Goal: Information Seeking & Learning: Learn about a topic

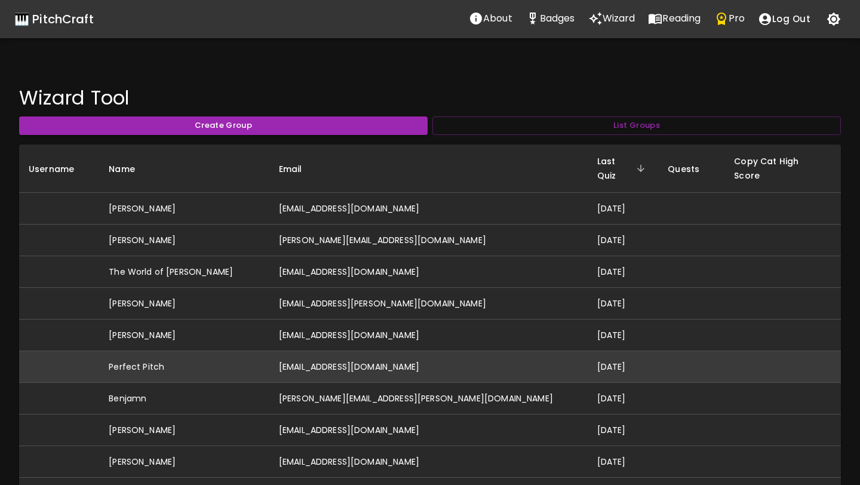
click at [314, 359] on td "idonthaveperfectpitch@gmail.com" at bounding box center [428, 367] width 318 height 32
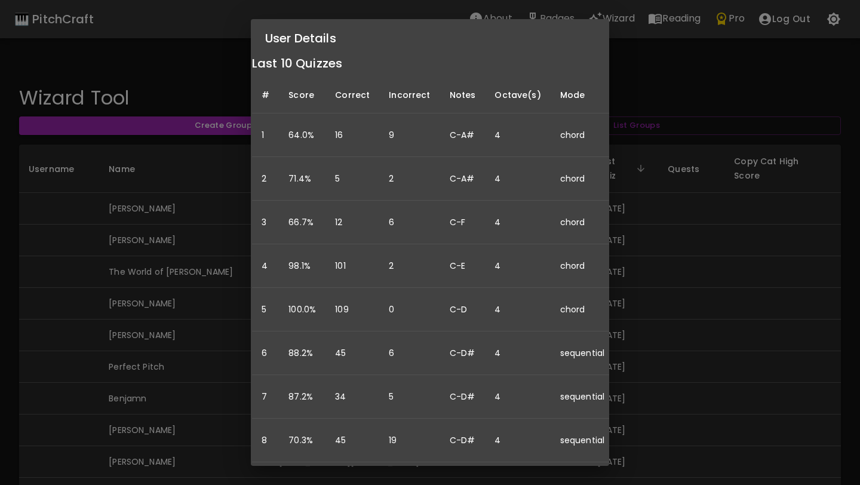
scroll to position [194, 0]
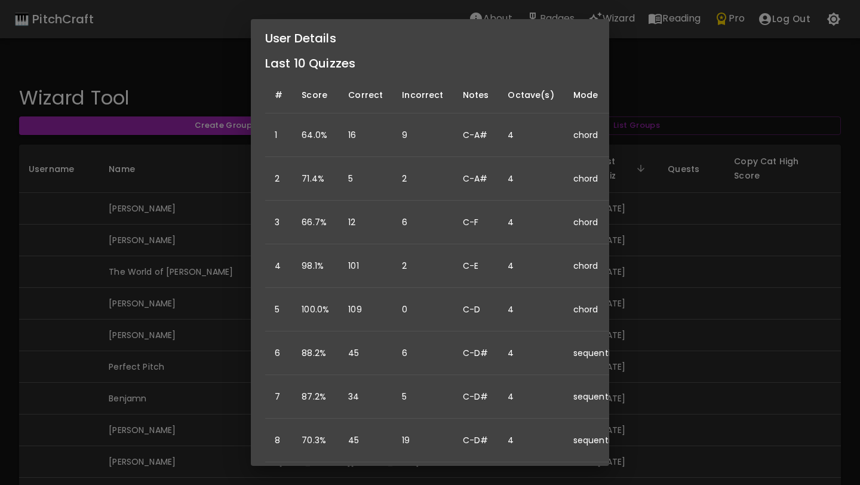
click at [694, 282] on div "User Details Name: Perfect Pitch Username: Email: idonthaveperfectpitch@gmail.c…" at bounding box center [430, 242] width 860 height 485
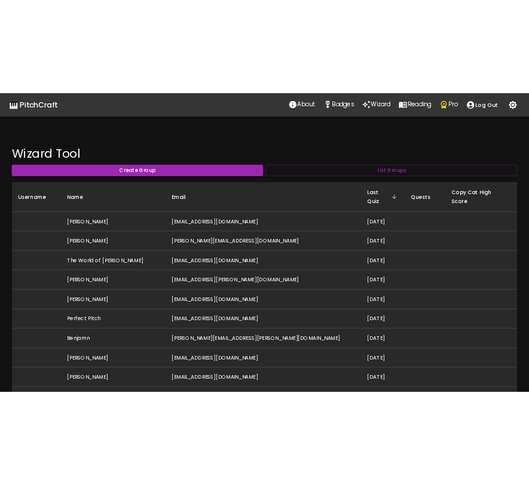
scroll to position [0, 0]
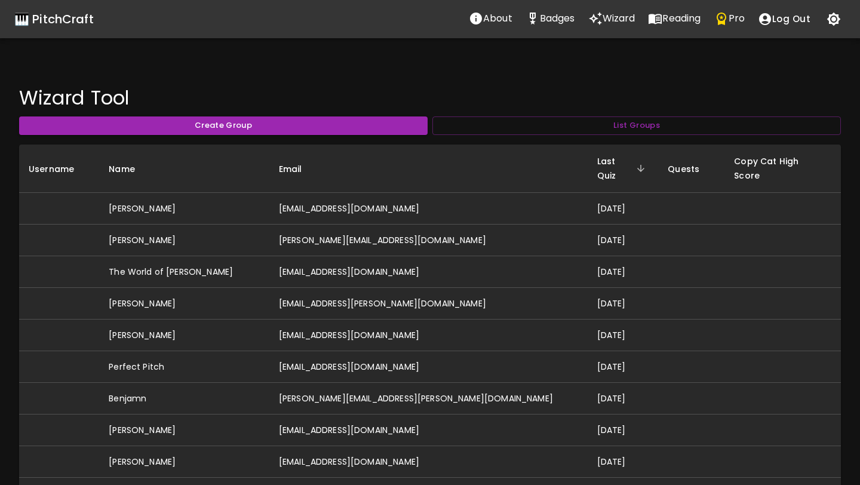
click at [726, 18] on icon "Pro" at bounding box center [722, 19] width 10 height 13
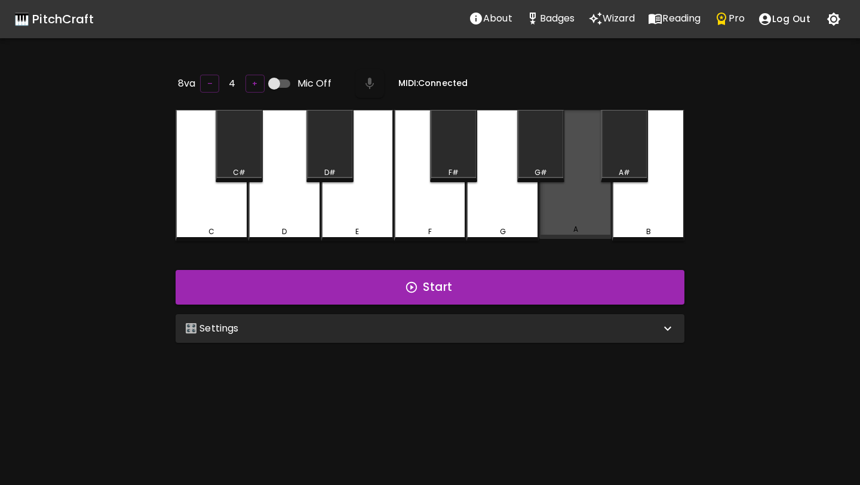
click at [557, 212] on div "A" at bounding box center [575, 174] width 72 height 129
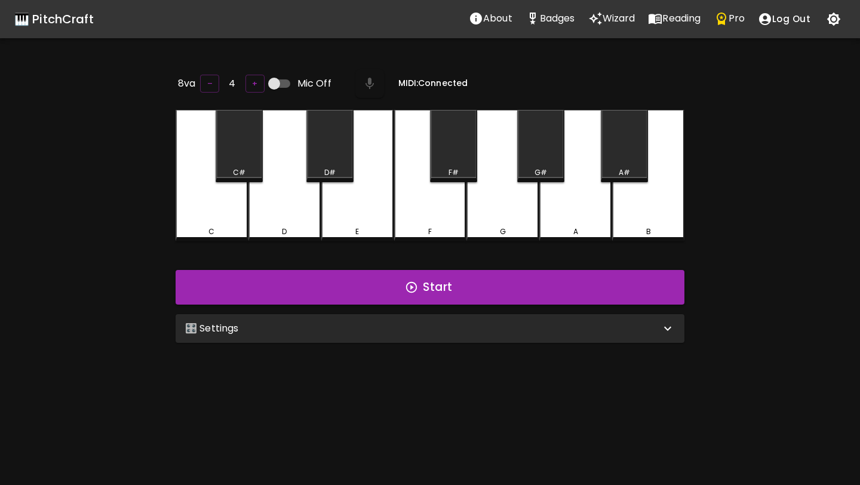
click at [27, 18] on div "🎹 PitchCraft" at bounding box center [53, 19] width 79 height 19
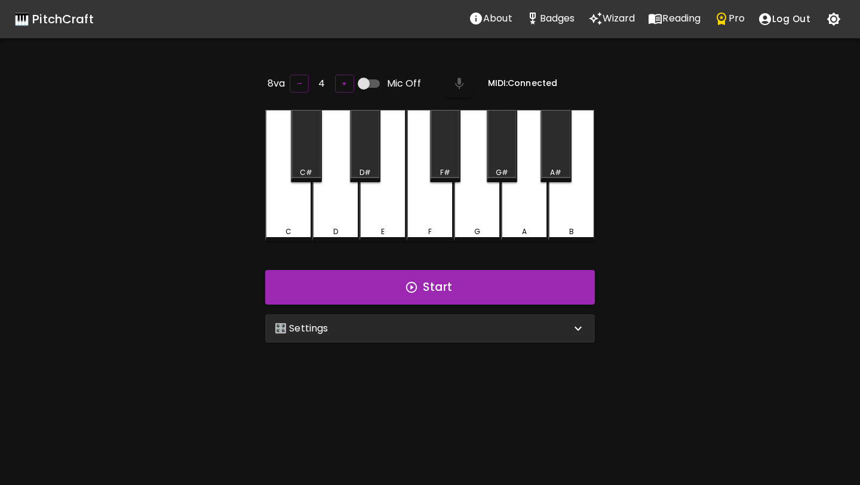
click at [534, 190] on div "A" at bounding box center [524, 175] width 47 height 131
click at [726, 17] on icon "Pro" at bounding box center [722, 19] width 10 height 13
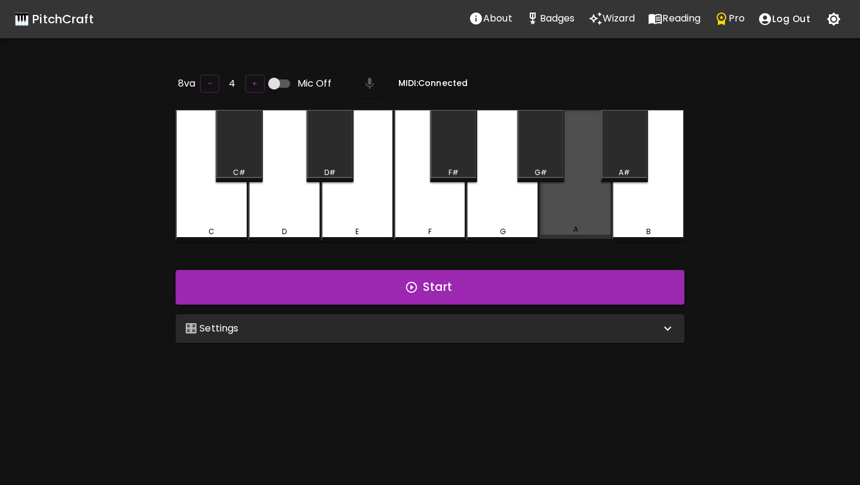
click at [554, 204] on div "A" at bounding box center [575, 174] width 72 height 129
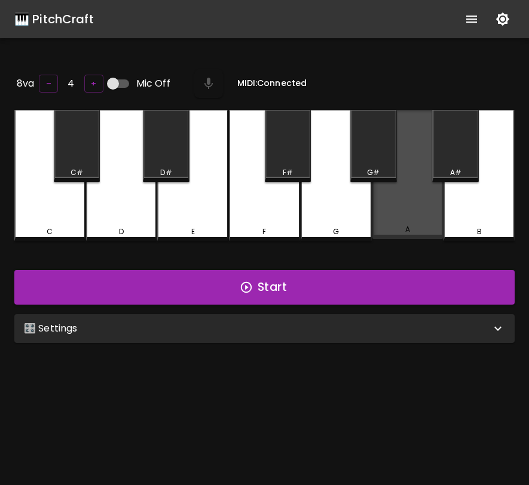
click at [422, 211] on div "A" at bounding box center [407, 174] width 71 height 129
click at [412, 209] on div "A" at bounding box center [407, 174] width 71 height 129
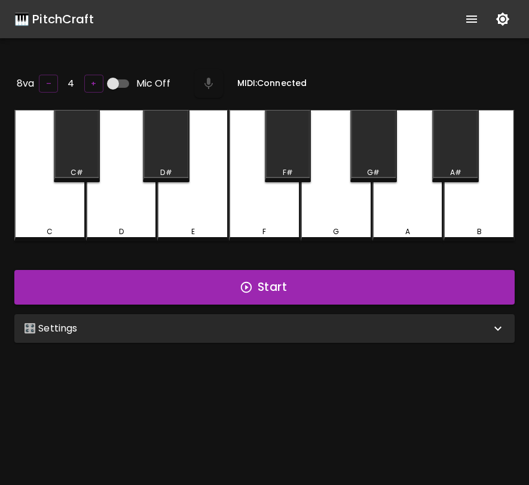
click at [412, 209] on div "A" at bounding box center [407, 175] width 71 height 131
click at [371, 294] on button "Start" at bounding box center [264, 287] width 500 height 35
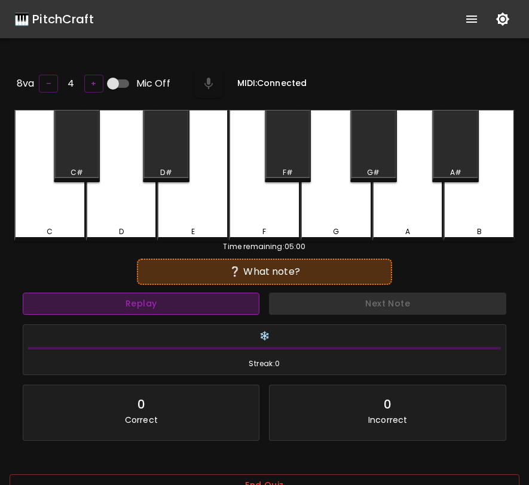
click at [231, 294] on button "Replay" at bounding box center [141, 304] width 237 height 22
click at [214, 293] on button "Replay" at bounding box center [141, 304] width 237 height 22
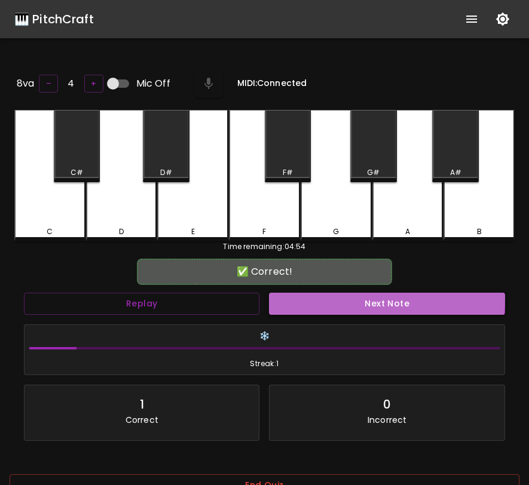
click at [298, 294] on button "Next Note" at bounding box center [386, 304] width 235 height 22
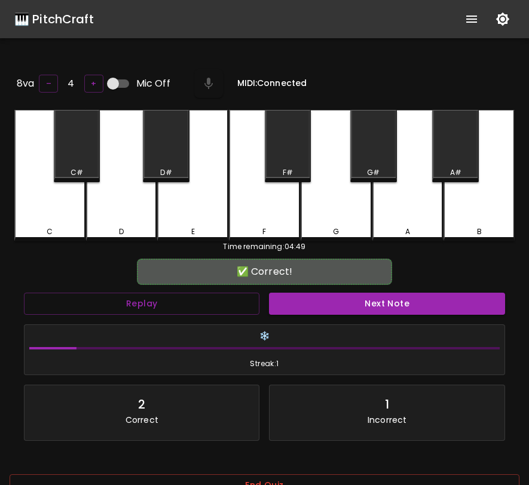
click at [63, 24] on div "🎹 PitchCraft" at bounding box center [53, 19] width 79 height 19
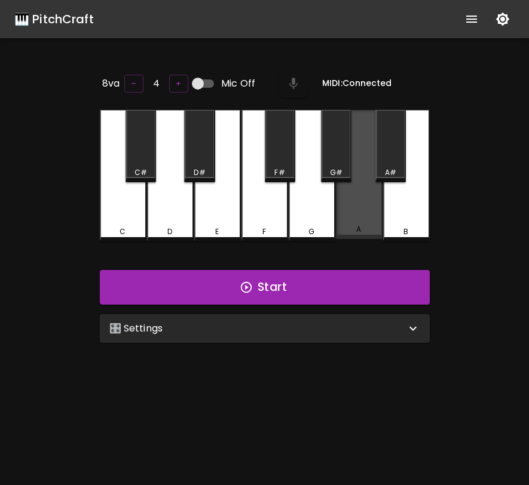
click at [360, 210] on div "A" at bounding box center [359, 174] width 47 height 129
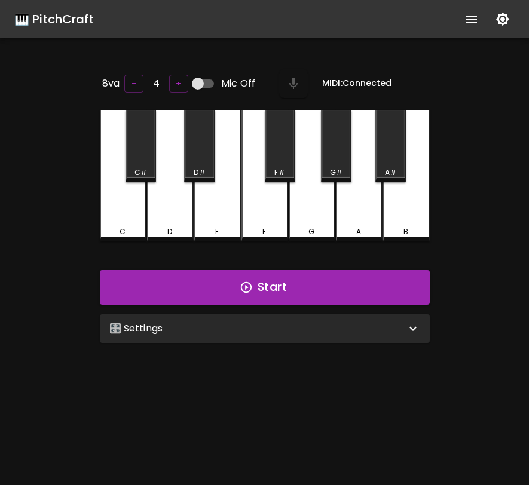
click at [473, 16] on icon "show more" at bounding box center [471, 19] width 11 height 7
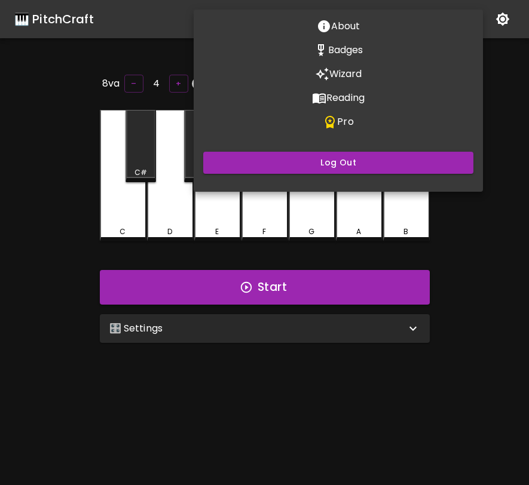
click at [367, 118] on button "Pro" at bounding box center [338, 122] width 289 height 24
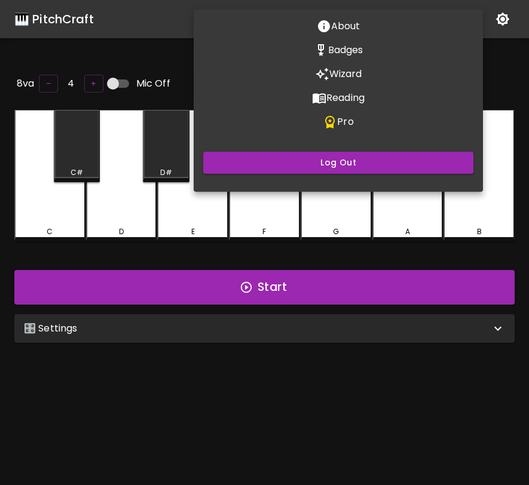
click at [320, 332] on div at bounding box center [264, 242] width 529 height 485
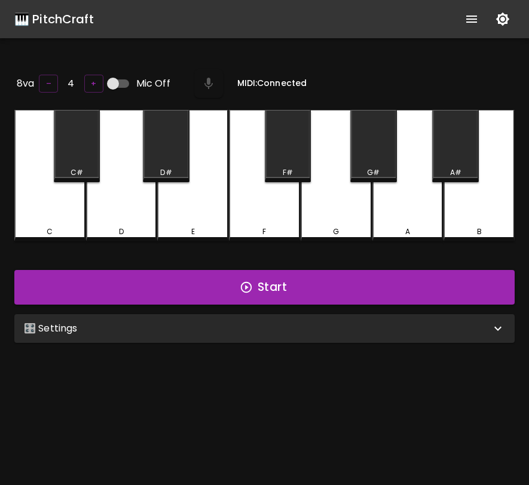
click at [311, 340] on div "🎛️ Settings Level 11 | C, D, E, F, G, A, B, F#, C#, G#, D#, A# 21 Level Mode Se…" at bounding box center [265, 328] width 510 height 38
click at [327, 335] on div "🎛️ Settings" at bounding box center [264, 328] width 500 height 29
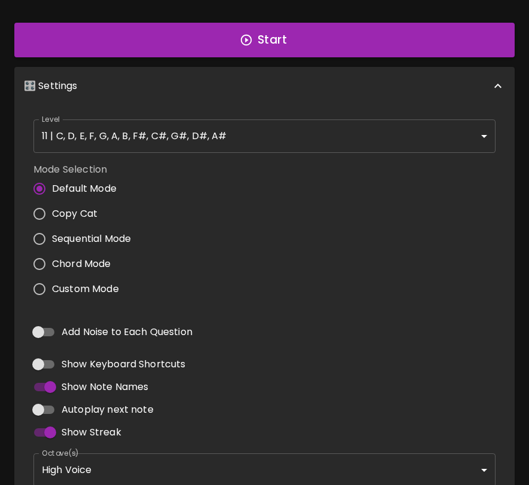
scroll to position [361, 0]
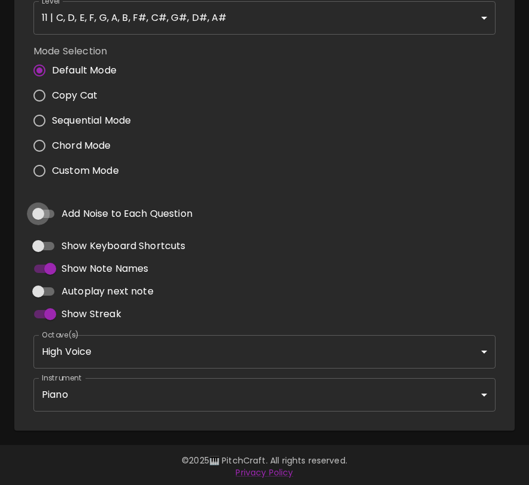
click at [45, 209] on input "Add Noise to Each Question" at bounding box center [38, 214] width 68 height 23
checkbox input "true"
type input "flute"
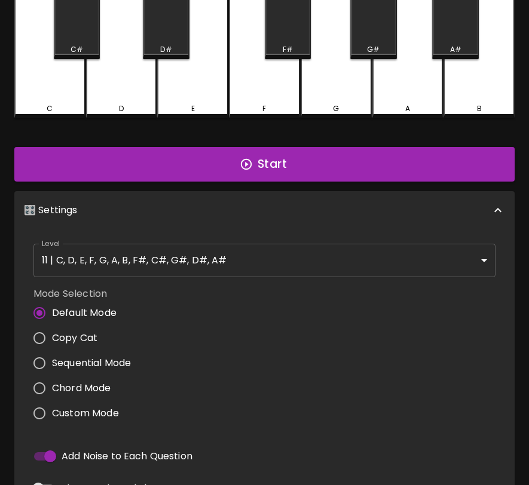
scroll to position [0, 0]
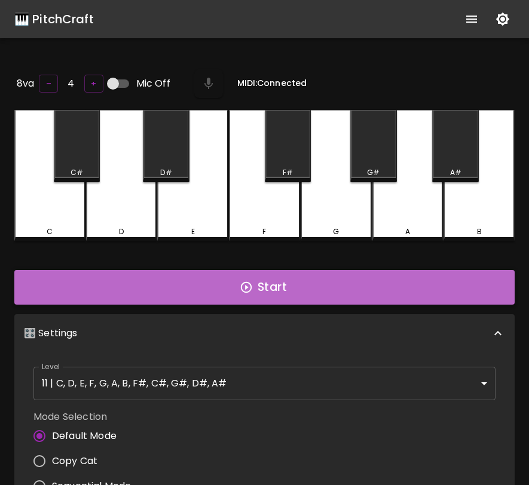
click at [192, 284] on button "Start" at bounding box center [264, 287] width 500 height 35
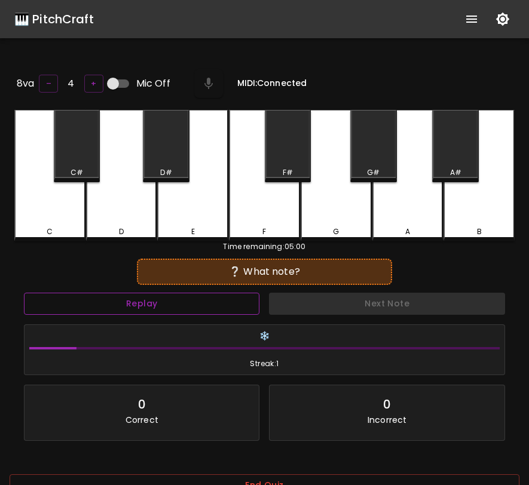
click at [194, 299] on button "Replay" at bounding box center [141, 304] width 235 height 22
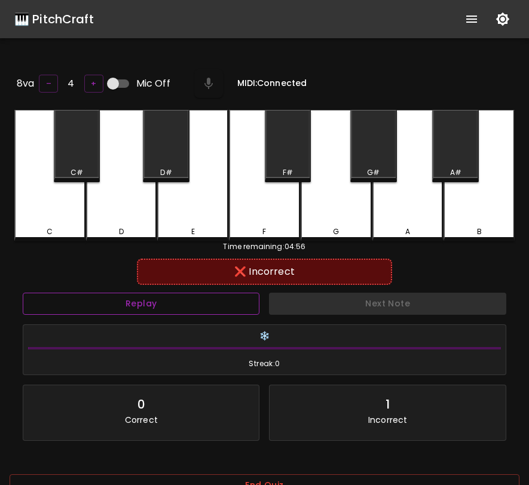
click at [192, 298] on button "Replay" at bounding box center [141, 304] width 237 height 22
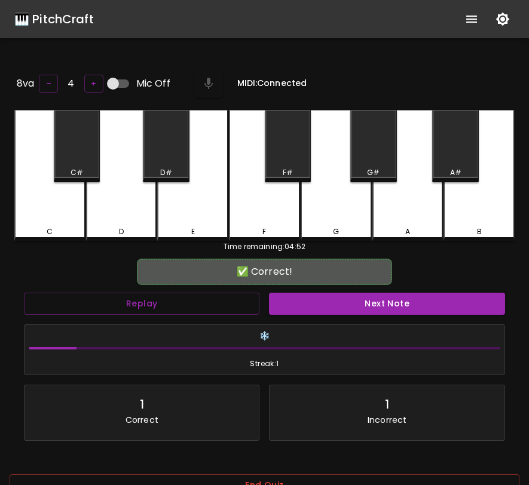
scroll to position [119, 0]
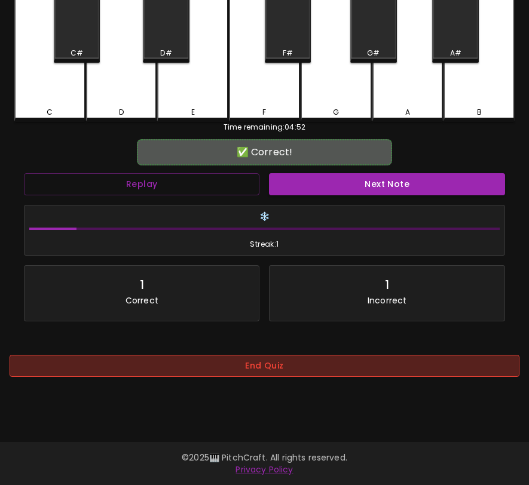
click at [216, 366] on button "End Quiz" at bounding box center [265, 366] width 510 height 22
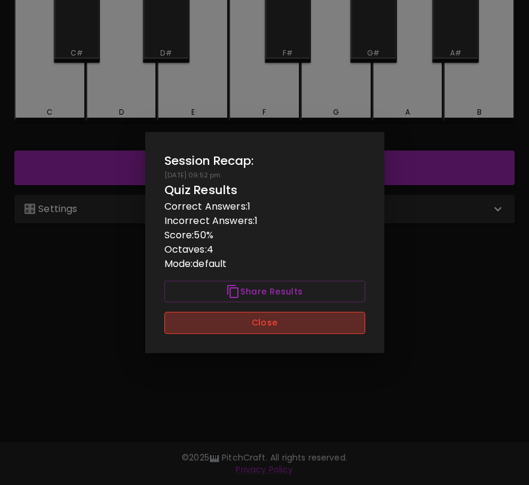
click at [306, 324] on button "Close" at bounding box center [264, 323] width 201 height 22
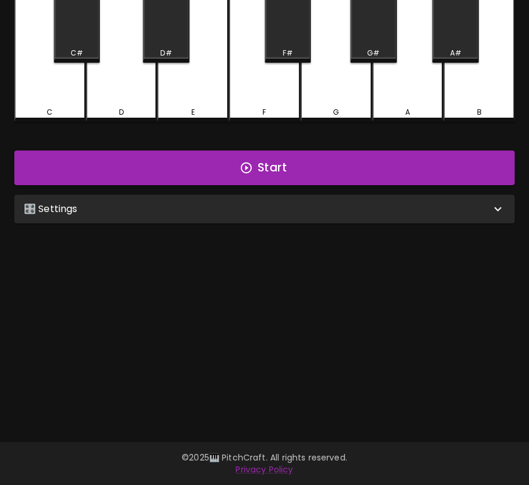
click at [407, 107] on div "A" at bounding box center [407, 112] width 5 height 11
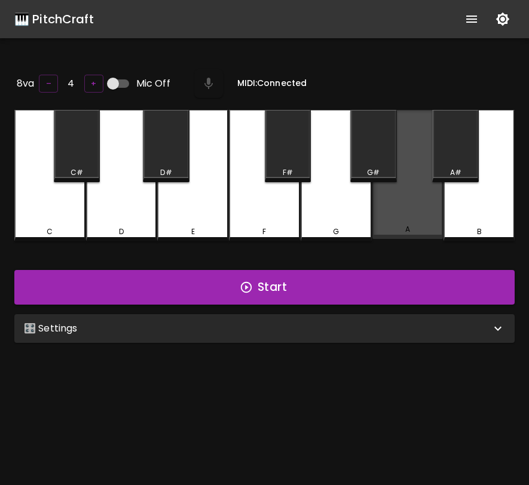
click at [389, 208] on div "A" at bounding box center [407, 174] width 71 height 129
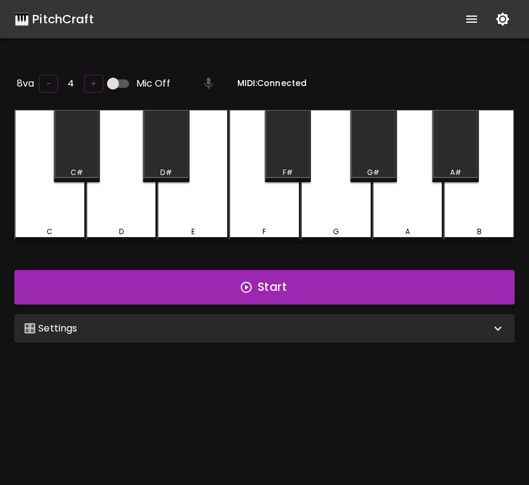
click at [358, 331] on div "🎛️ Settings" at bounding box center [257, 328] width 467 height 14
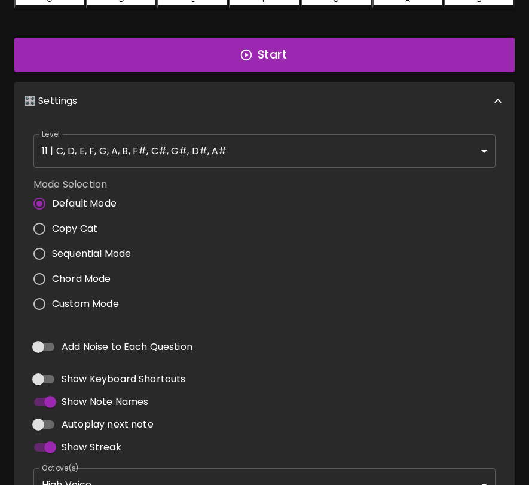
scroll to position [260, 0]
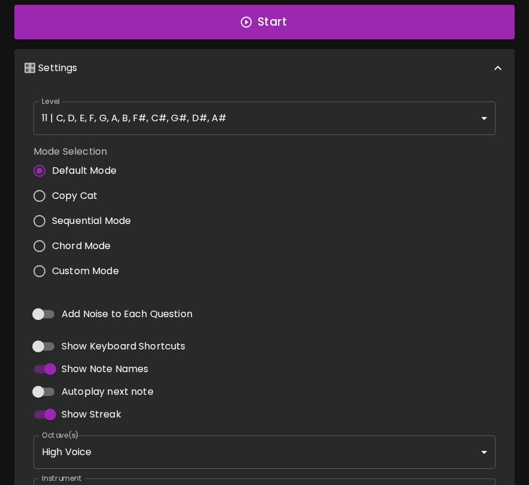
click at [144, 312] on span "Add Noise to Each Question" at bounding box center [127, 314] width 131 height 14
click at [72, 312] on input "Add Noise to Each Question" at bounding box center [38, 314] width 68 height 23
checkbox input "true"
type input "flute"
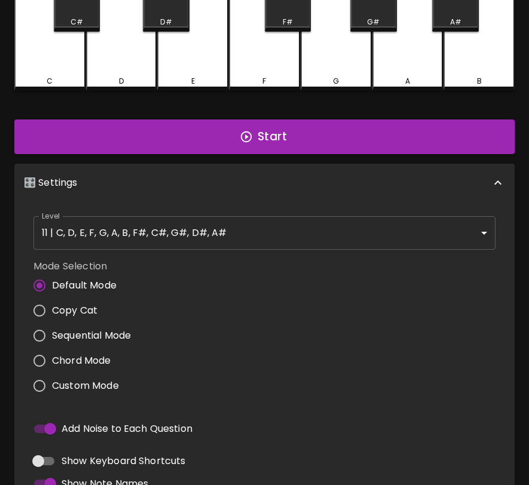
scroll to position [0, 0]
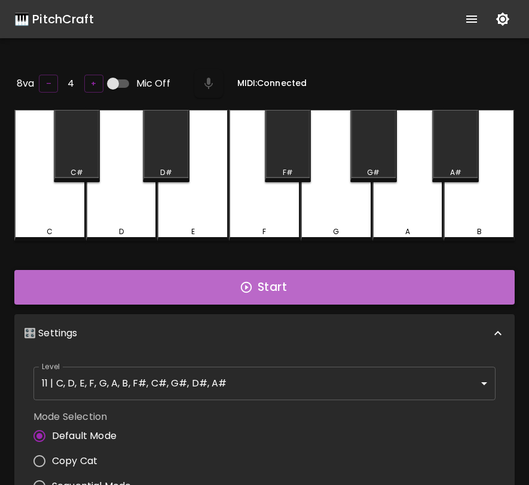
click at [370, 275] on button "Start" at bounding box center [264, 287] width 500 height 35
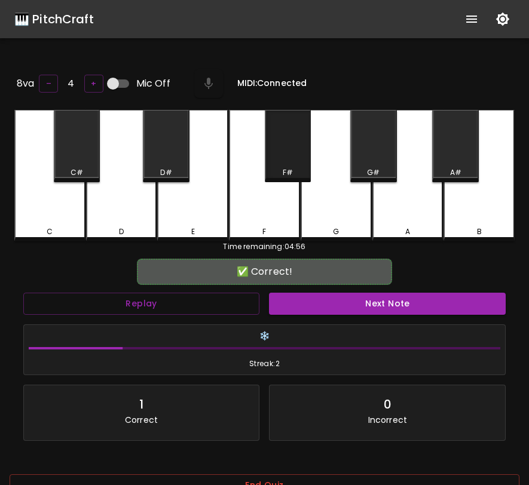
click at [296, 157] on div "F#" at bounding box center [288, 146] width 47 height 72
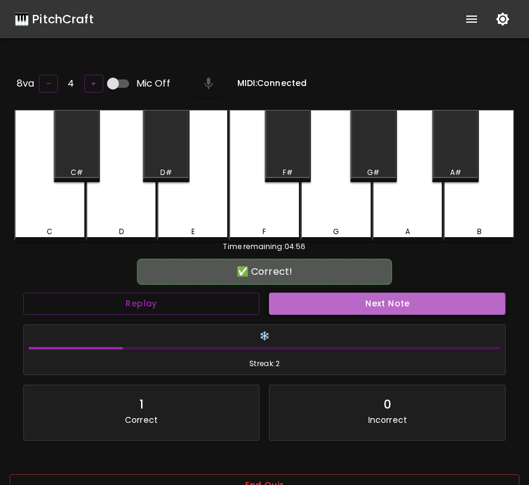
click at [316, 303] on button "Next Note" at bounding box center [387, 304] width 237 height 22
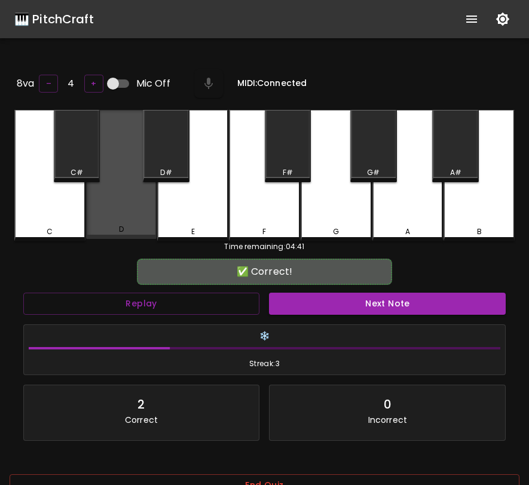
click at [134, 196] on div "D" at bounding box center [121, 174] width 71 height 129
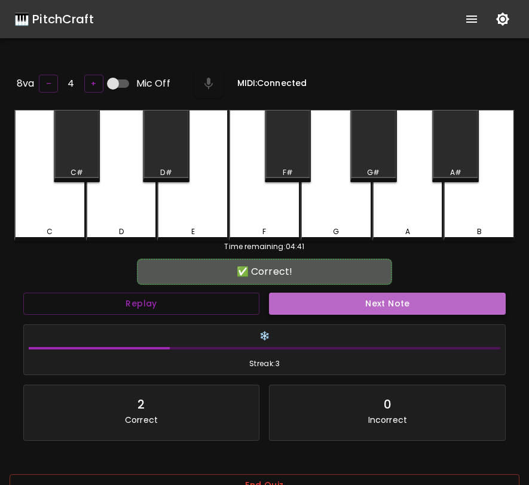
click at [315, 307] on button "Next Note" at bounding box center [387, 304] width 237 height 22
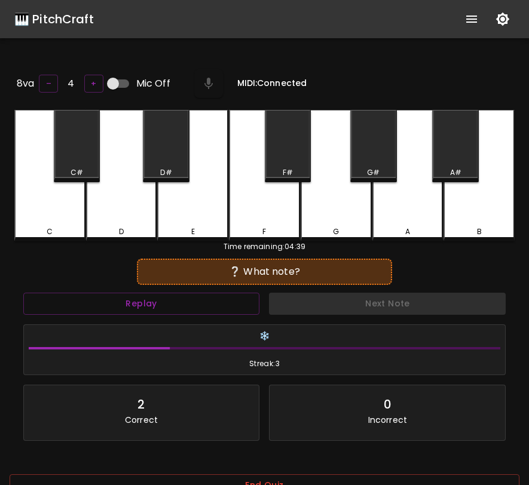
click at [196, 207] on div "E" at bounding box center [192, 175] width 71 height 131
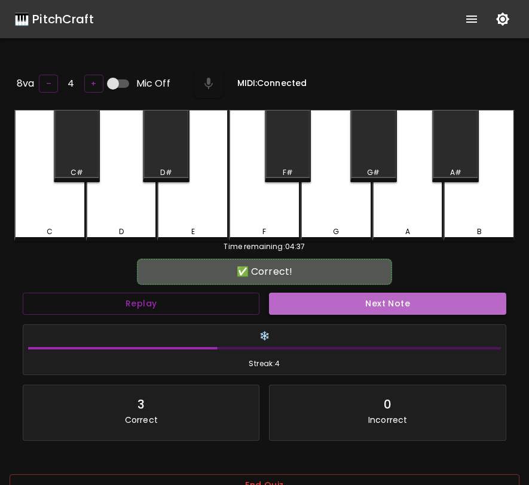
click at [361, 309] on button "Next Note" at bounding box center [387, 304] width 237 height 22
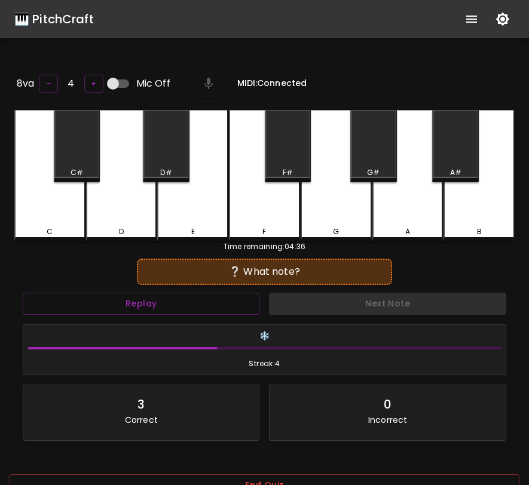
scroll to position [119, 0]
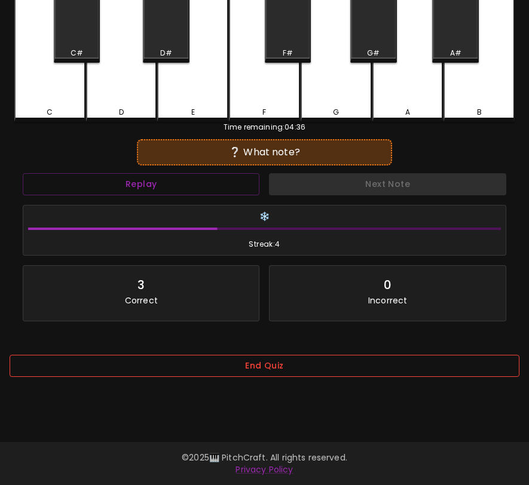
click at [361, 367] on button "End Quiz" at bounding box center [265, 366] width 510 height 22
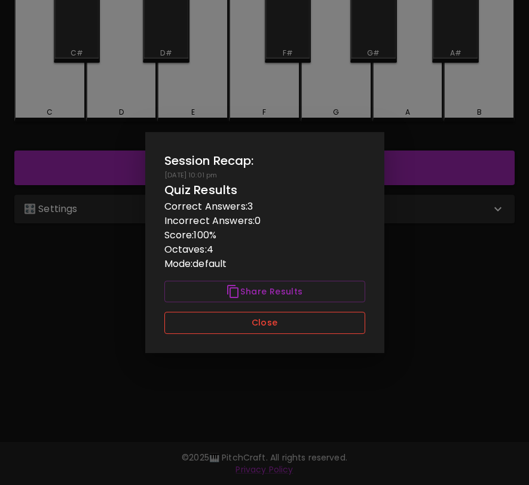
click at [317, 320] on button "Close" at bounding box center [264, 323] width 201 height 22
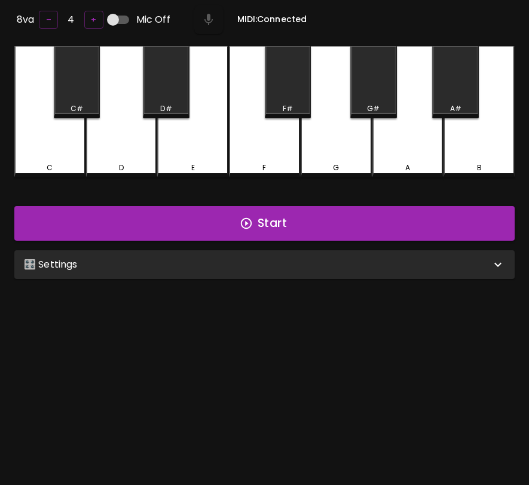
scroll to position [0, 0]
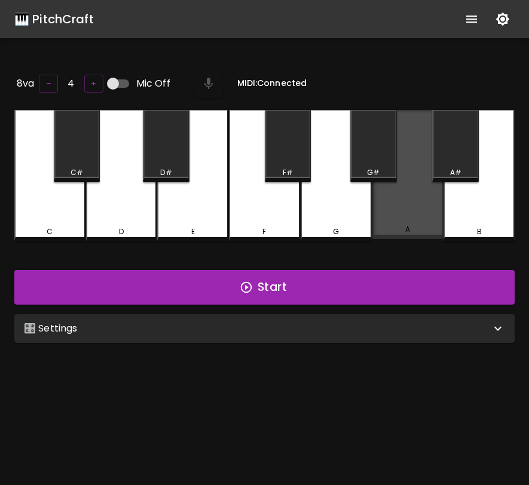
click at [435, 216] on div "A" at bounding box center [407, 174] width 71 height 129
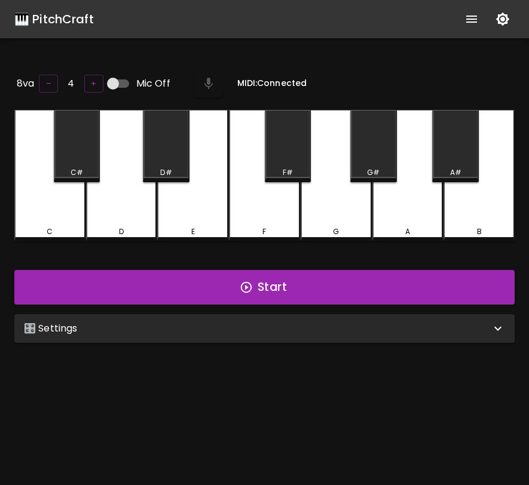
click at [293, 337] on div "🎛️ Settings" at bounding box center [264, 328] width 500 height 29
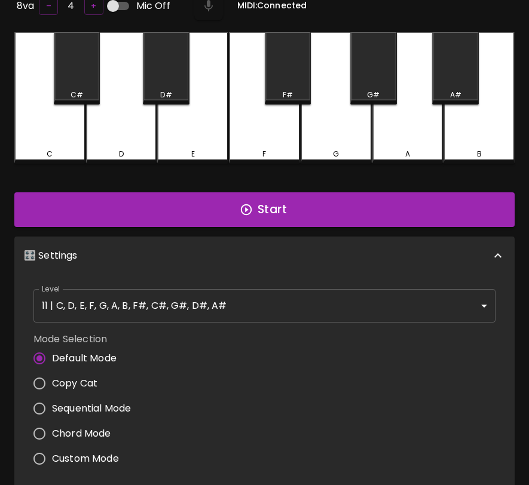
scroll to position [361, 0]
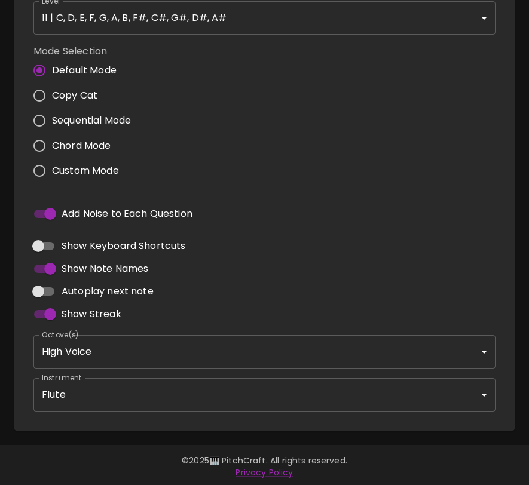
click at [271, 358] on body "🎹 PitchCraft About Badges Wizard Reading Pro Log Out 8va – 4 + Mic Off MIDI: Co…" at bounding box center [264, 63] width 529 height 849
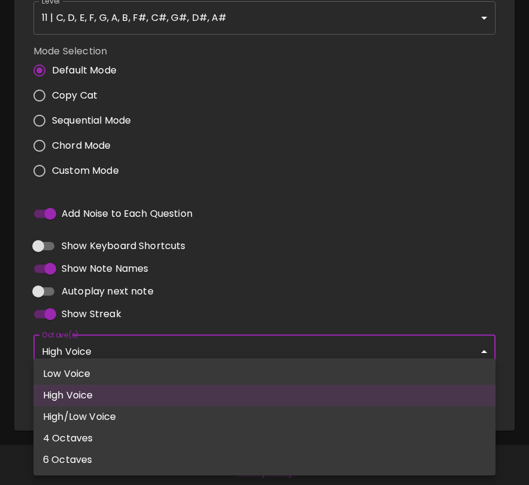
click at [304, 247] on div at bounding box center [264, 242] width 529 height 485
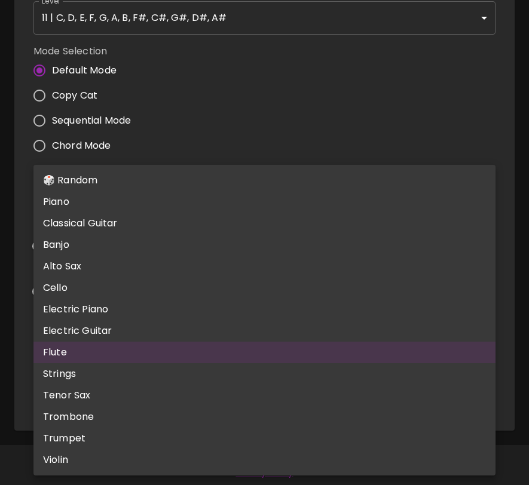
click at [251, 385] on body "🎹 PitchCraft About Badges Wizard Reading Pro Log Out 8va – 4 + Mic Off MIDI: Co…" at bounding box center [264, 63] width 529 height 849
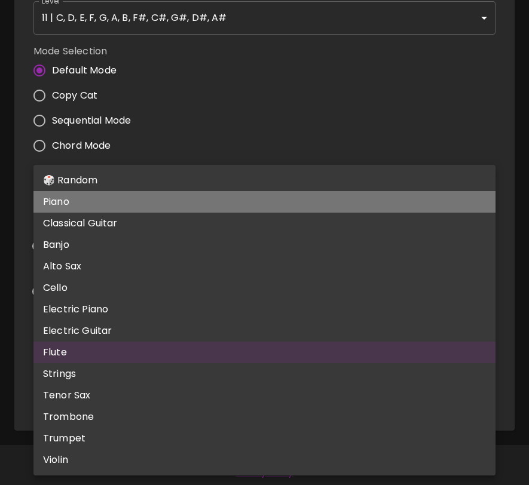
click at [275, 205] on li "Piano" at bounding box center [264, 202] width 462 height 22
type input "acoustic_grand_piano"
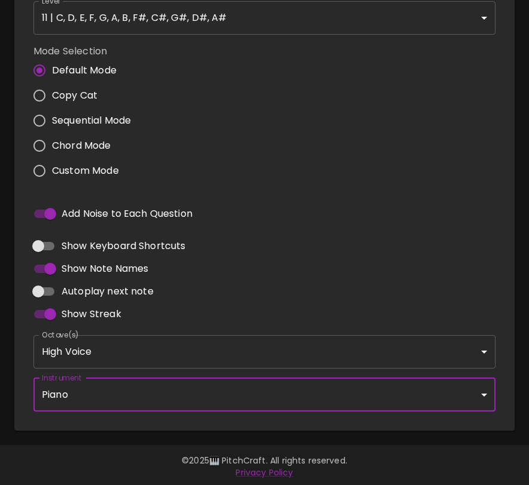
click at [303, 189] on div at bounding box center [264, 193] width 471 height 10
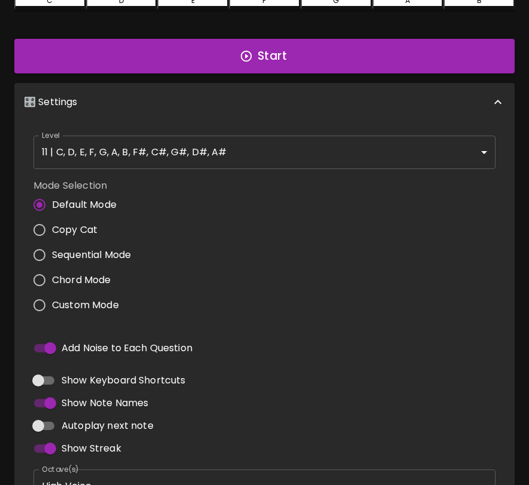
scroll to position [0, 0]
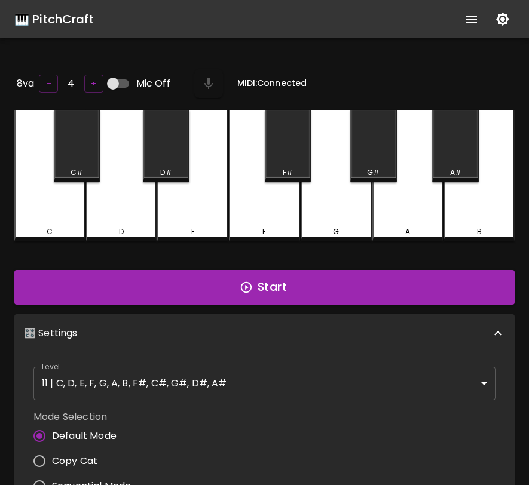
click at [403, 212] on div "A" at bounding box center [407, 175] width 71 height 131
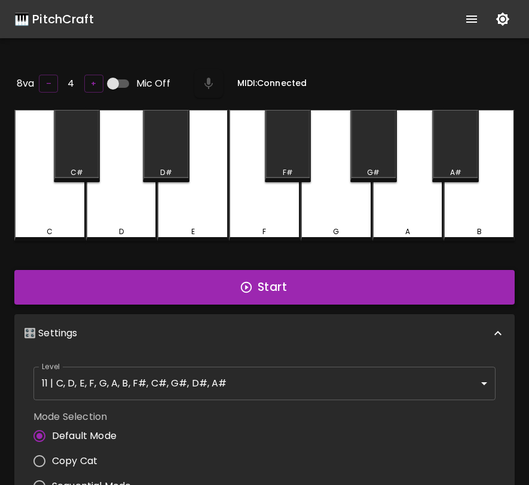
click at [372, 281] on button "Start" at bounding box center [264, 287] width 500 height 35
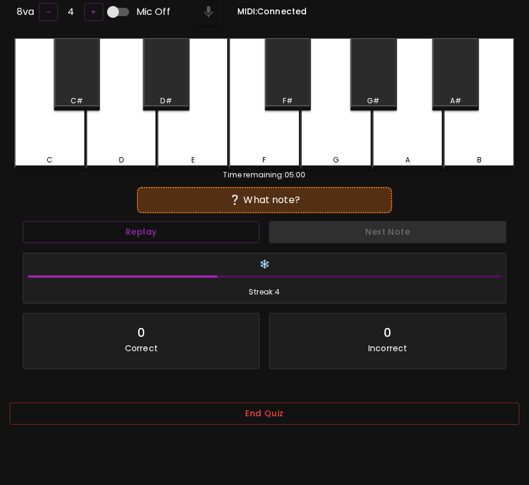
scroll to position [119, 0]
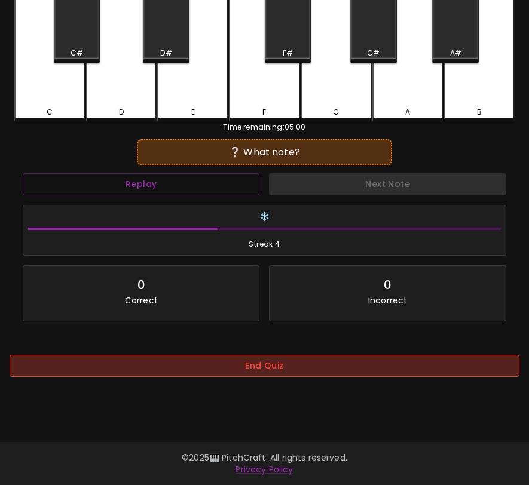
click at [336, 374] on button "End Quiz" at bounding box center [265, 366] width 510 height 22
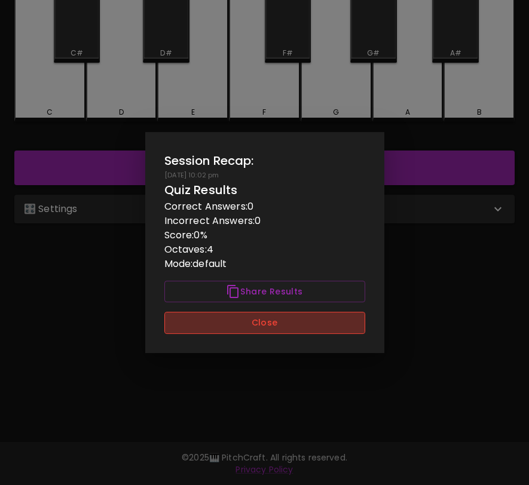
click at [331, 329] on button "Close" at bounding box center [264, 323] width 201 height 22
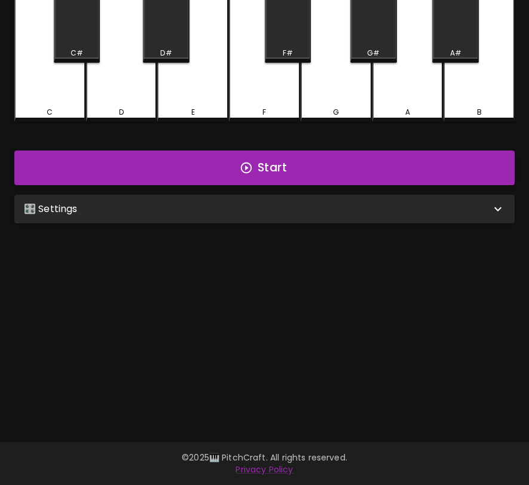
click at [173, 202] on div "🎛️ Settings" at bounding box center [257, 209] width 467 height 14
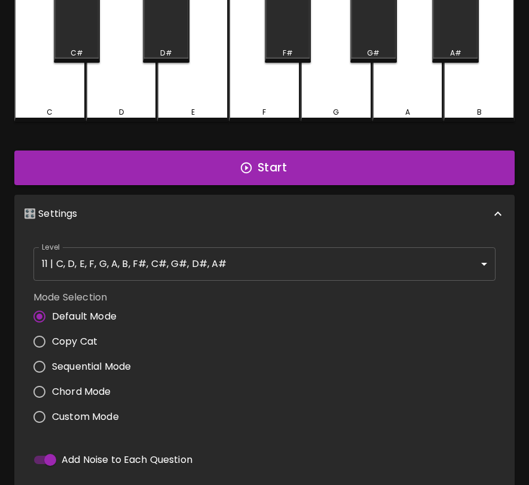
click at [53, 325] on label "Default Mode" at bounding box center [79, 316] width 104 height 25
click at [52, 325] on input "Default Mode" at bounding box center [39, 316] width 25 height 25
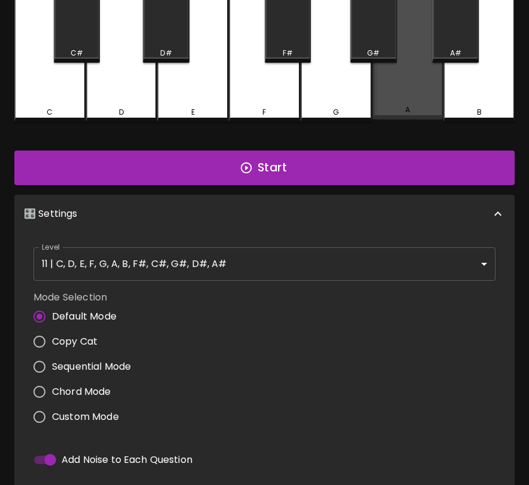
click at [382, 68] on div "A" at bounding box center [407, 54] width 71 height 129
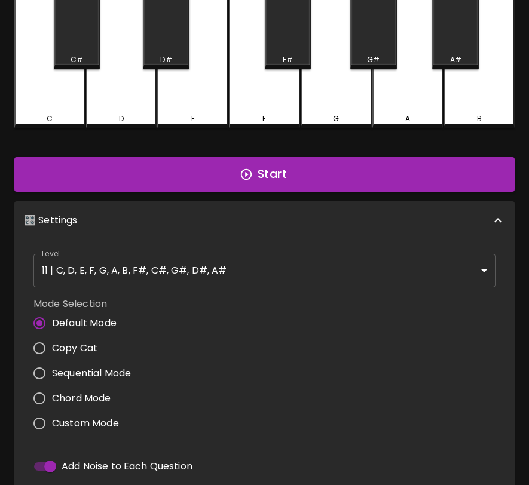
scroll to position [0, 0]
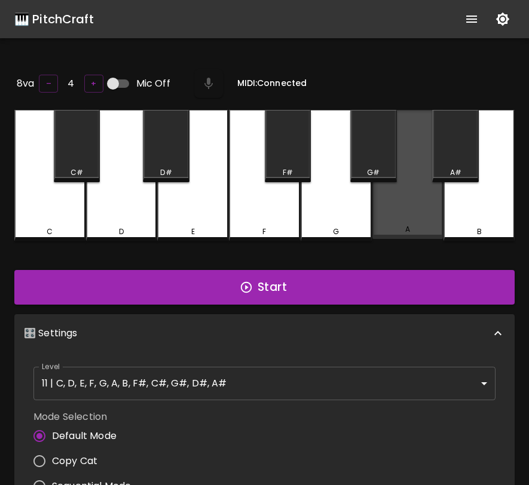
click at [407, 218] on div "A" at bounding box center [407, 174] width 71 height 129
click at [406, 218] on div "A" at bounding box center [407, 174] width 71 height 129
click at [405, 218] on div "A" at bounding box center [407, 174] width 71 height 129
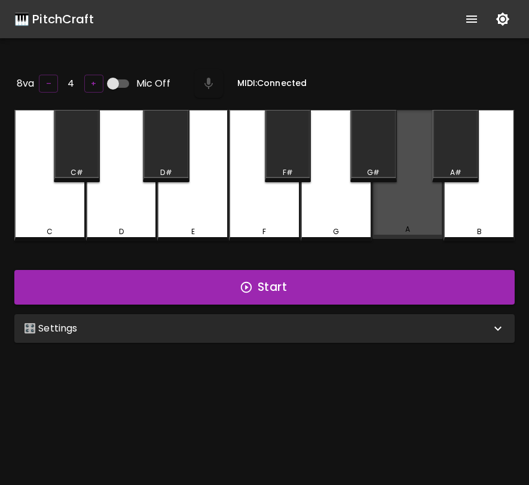
click at [395, 217] on div "A" at bounding box center [407, 174] width 71 height 129
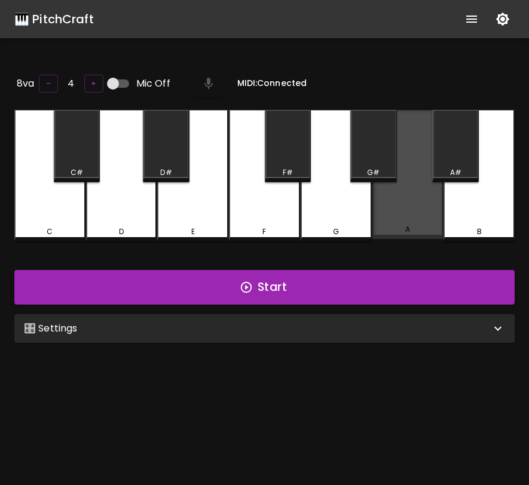
click at [395, 217] on div "A" at bounding box center [407, 174] width 71 height 129
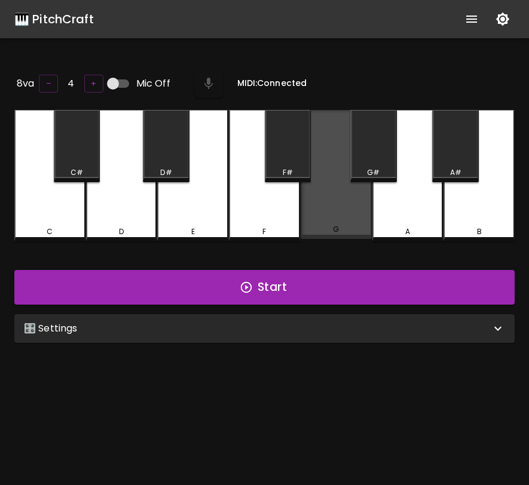
click at [370, 216] on div "G" at bounding box center [335, 174] width 71 height 129
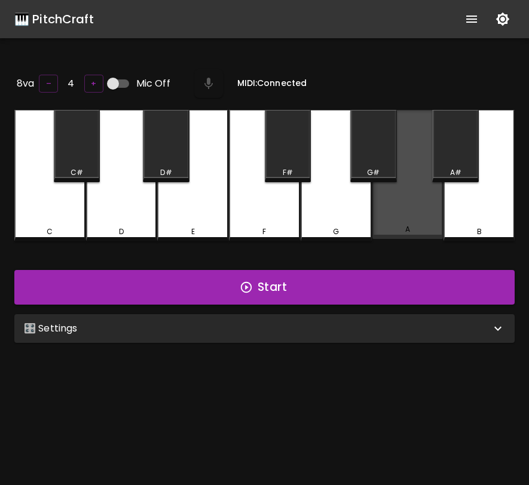
click at [389, 210] on div "A" at bounding box center [407, 174] width 71 height 129
click at [395, 208] on div "A" at bounding box center [407, 174] width 71 height 129
click at [420, 221] on div "A" at bounding box center [407, 174] width 71 height 129
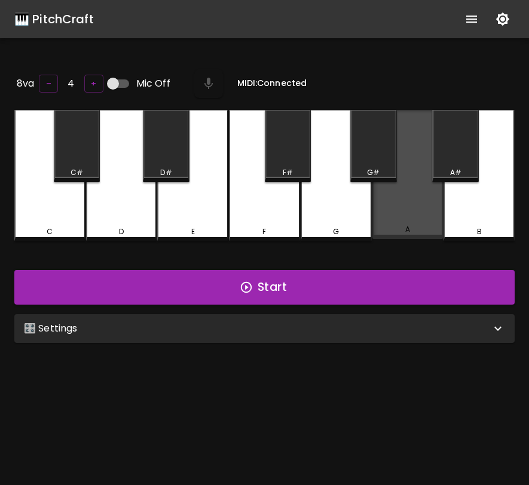
click at [421, 222] on div "A" at bounding box center [407, 174] width 71 height 129
click at [398, 199] on div "A" at bounding box center [407, 174] width 71 height 129
click at [415, 215] on div "A" at bounding box center [407, 174] width 71 height 129
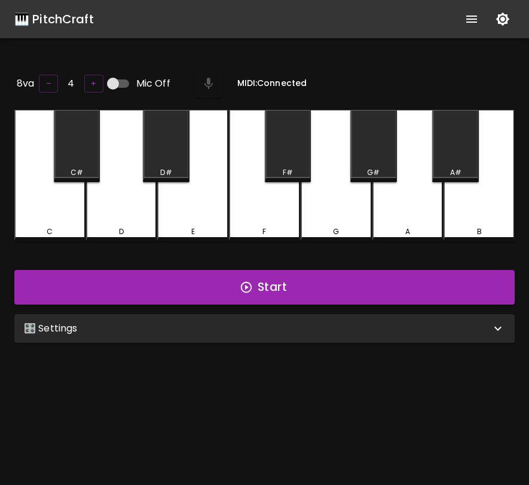
click at [415, 215] on div "A" at bounding box center [407, 175] width 71 height 131
click at [314, 309] on div "🎛️ Settings Level 11 | C, D, E, F, G, A, B, F#, C#, G#, D#, A# 21 Level Mode Se…" at bounding box center [265, 328] width 510 height 38
click at [323, 329] on div "🎛️ Settings" at bounding box center [257, 328] width 467 height 14
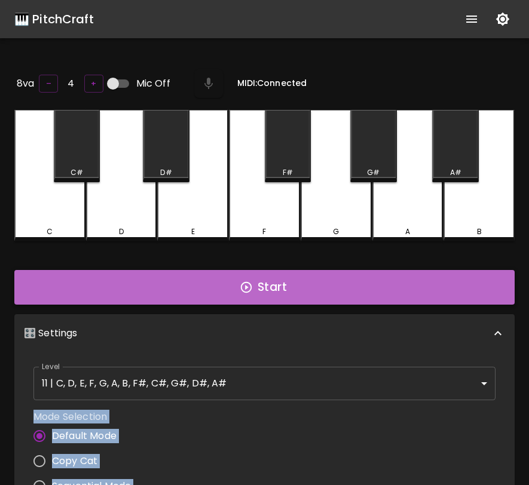
click at [284, 292] on button "Start" at bounding box center [264, 287] width 500 height 35
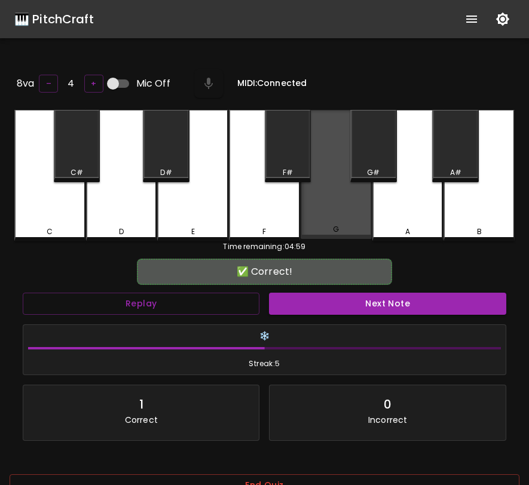
click at [328, 224] on div "G" at bounding box center [336, 229] width 69 height 11
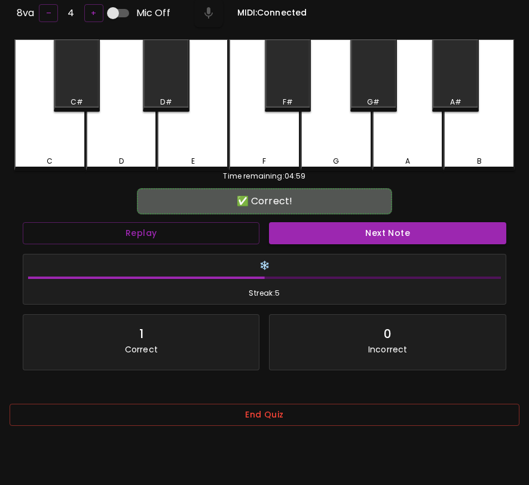
scroll to position [119, 0]
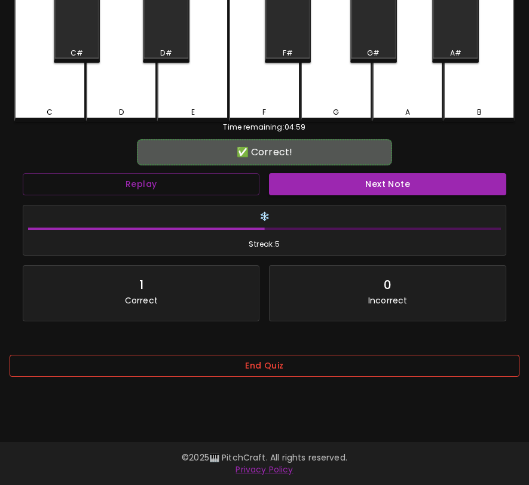
click at [308, 372] on button "End Quiz" at bounding box center [265, 366] width 510 height 22
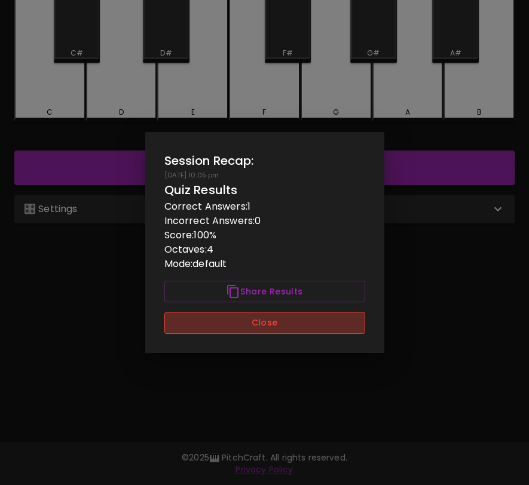
click at [317, 329] on button "Close" at bounding box center [264, 323] width 201 height 22
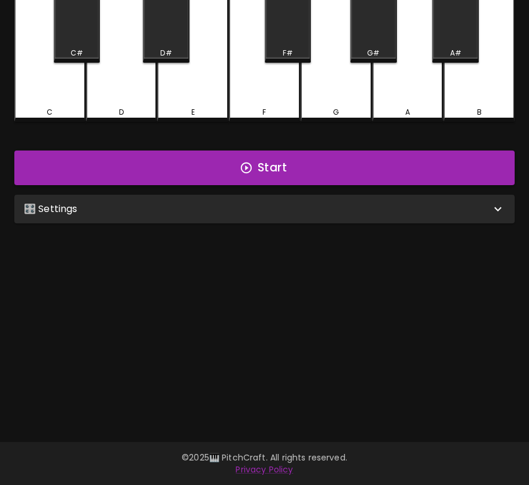
click at [451, 203] on div "🎛️ Settings" at bounding box center [257, 209] width 467 height 14
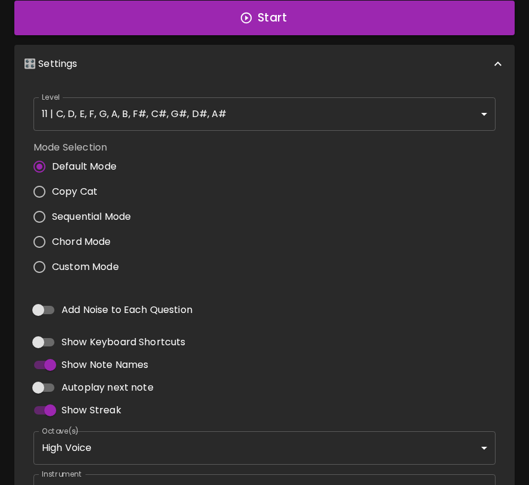
scroll to position [356, 0]
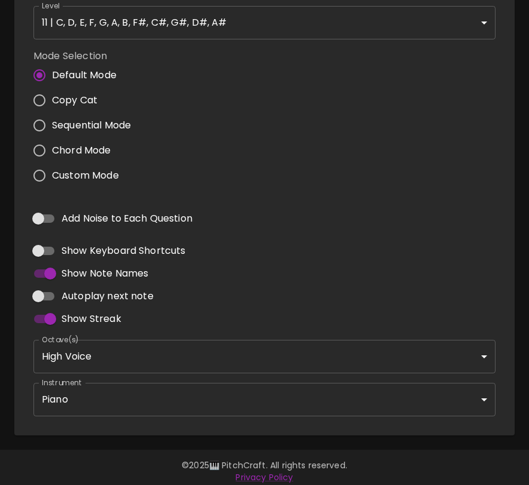
click at [44, 175] on input "Custom Mode" at bounding box center [39, 175] width 25 height 25
radio input "true"
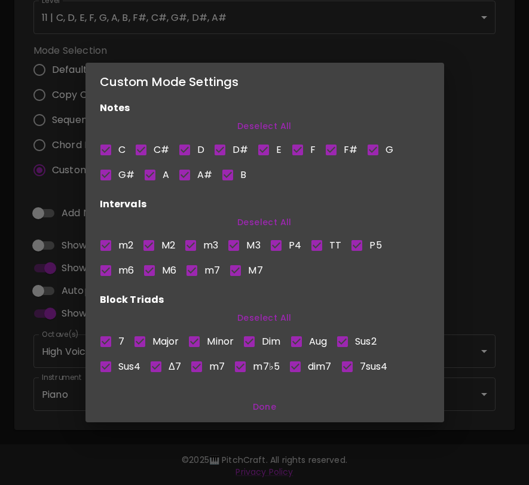
scroll to position [0, 0]
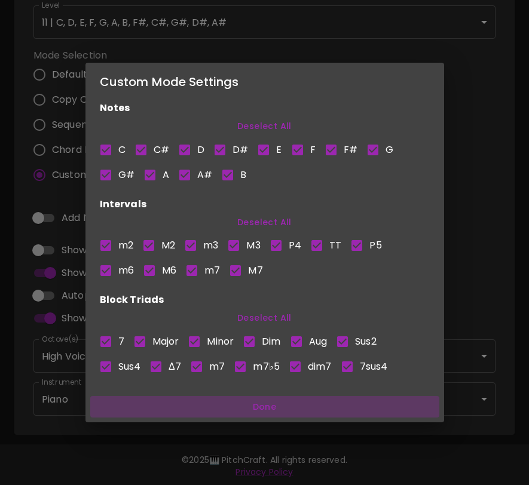
click at [267, 407] on button "Done" at bounding box center [264, 407] width 349 height 22
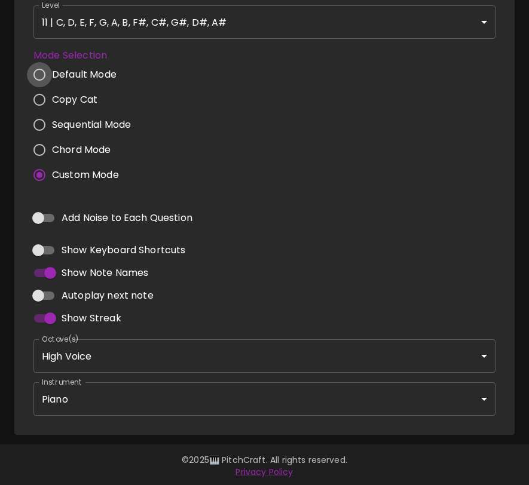
click at [37, 69] on input "Default Mode" at bounding box center [39, 74] width 25 height 25
radio input "true"
click at [47, 211] on input "Add Noise to Each Question" at bounding box center [38, 218] width 68 height 23
checkbox input "true"
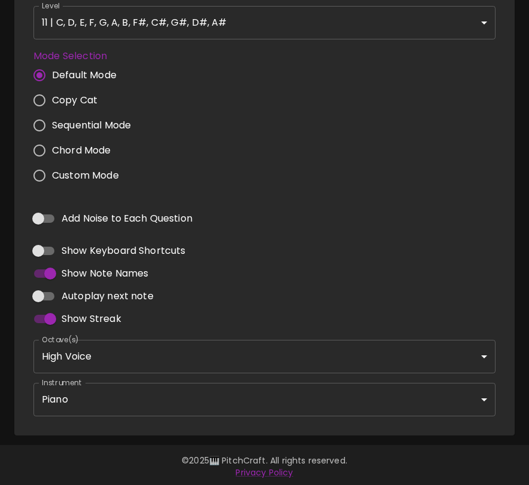
type input "flute"
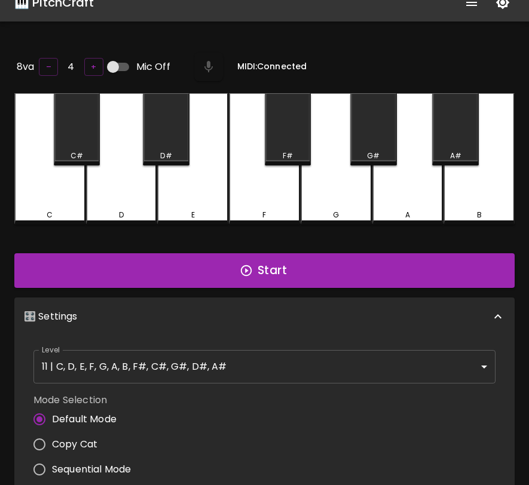
scroll to position [0, 0]
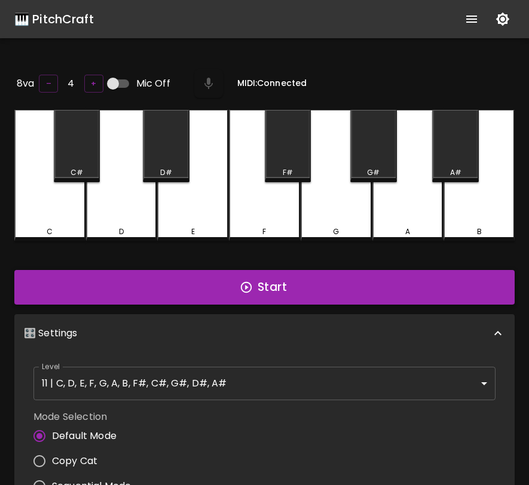
click at [218, 286] on button "Start" at bounding box center [264, 287] width 500 height 35
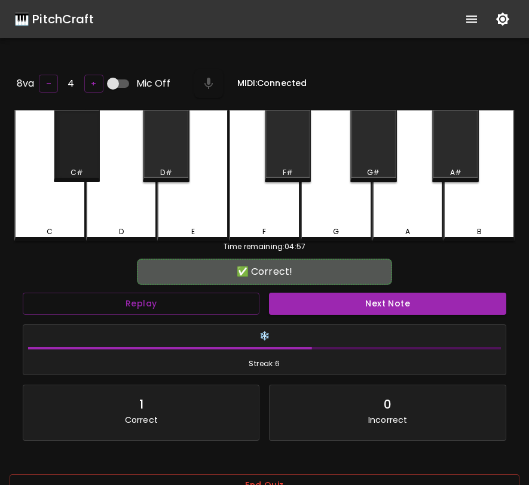
click at [80, 151] on div "C#" at bounding box center [77, 146] width 47 height 72
click at [324, 310] on button "Next Note" at bounding box center [387, 304] width 237 height 22
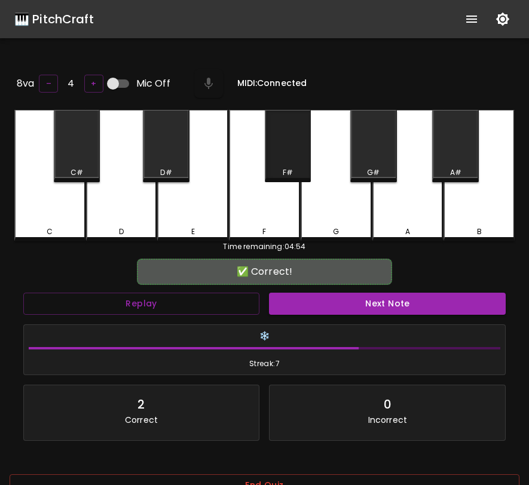
click at [288, 162] on div "F#" at bounding box center [288, 146] width 47 height 72
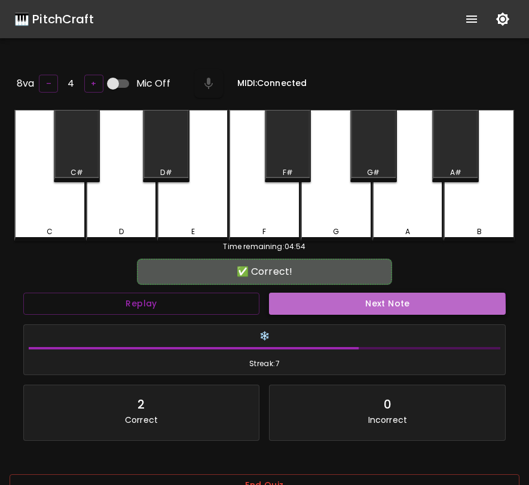
click at [306, 308] on button "Next Note" at bounding box center [387, 304] width 237 height 22
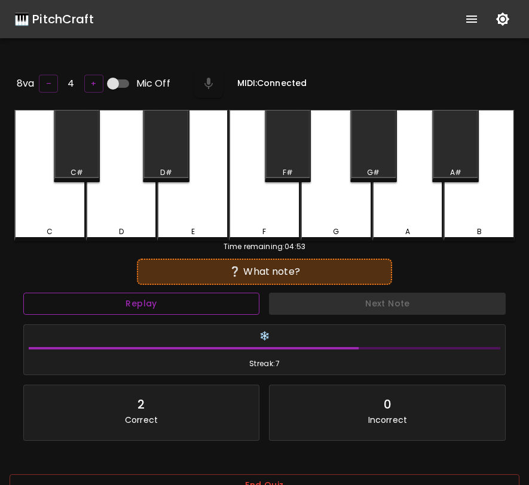
click at [241, 300] on button "Replay" at bounding box center [141, 304] width 237 height 22
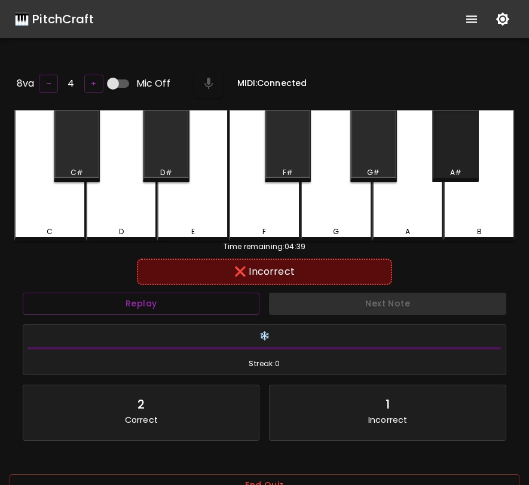
click at [450, 167] on div "A#" at bounding box center [455, 172] width 11 height 11
click at [465, 192] on div "B" at bounding box center [478, 175] width 71 height 131
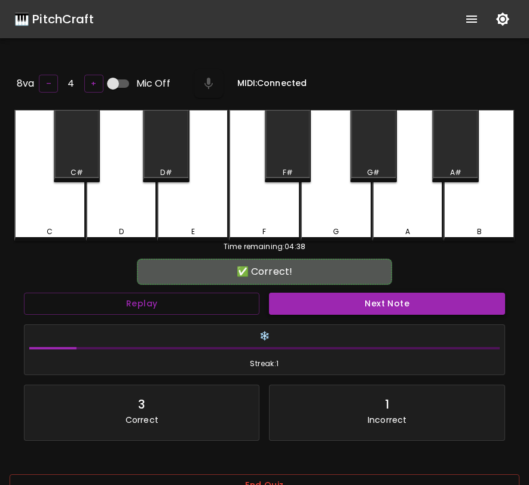
click at [363, 300] on button "Next Note" at bounding box center [386, 304] width 235 height 22
click at [369, 148] on div "G#" at bounding box center [373, 146] width 47 height 72
click at [354, 298] on button "Next Note" at bounding box center [387, 304] width 237 height 22
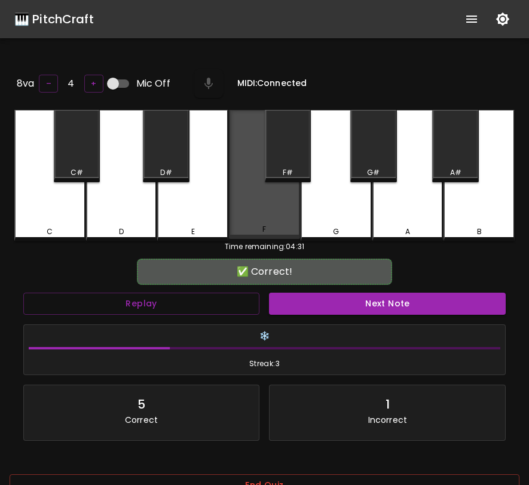
click at [260, 210] on div "F" at bounding box center [264, 174] width 71 height 129
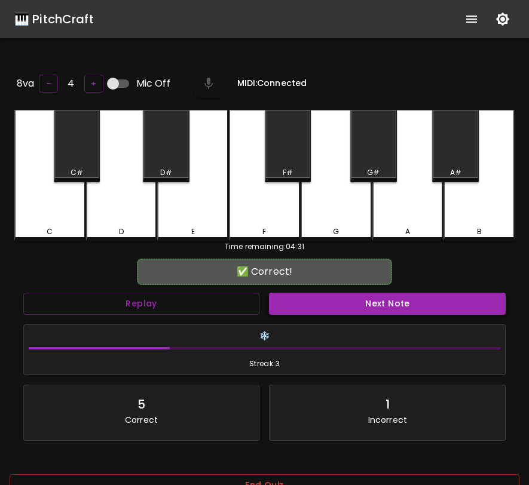
click at [317, 307] on button "Next Note" at bounding box center [387, 304] width 237 height 22
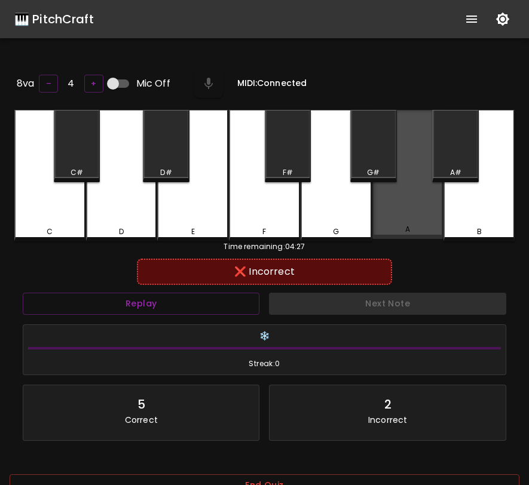
click at [397, 201] on div "A" at bounding box center [407, 174] width 71 height 129
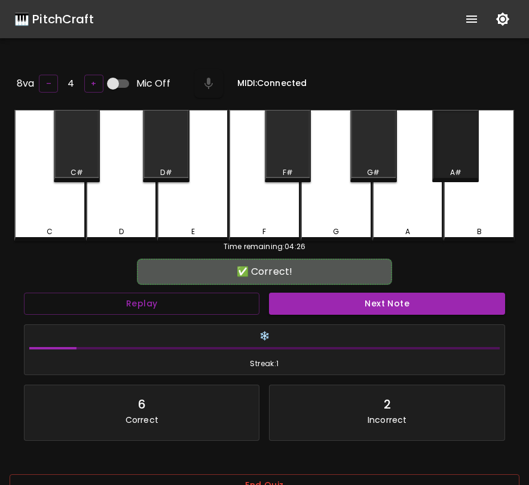
click at [448, 162] on div "A#" at bounding box center [455, 146] width 47 height 72
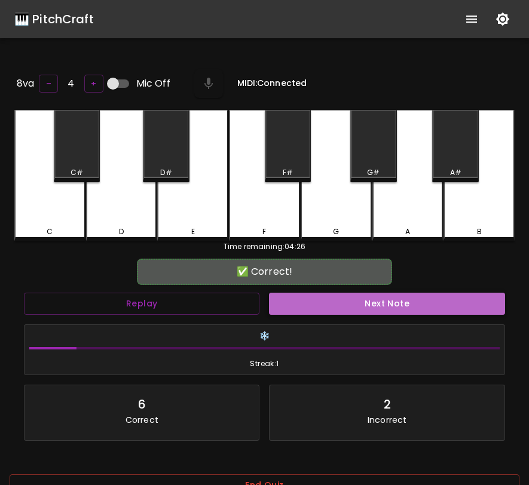
click at [402, 306] on button "Next Note" at bounding box center [386, 304] width 235 height 22
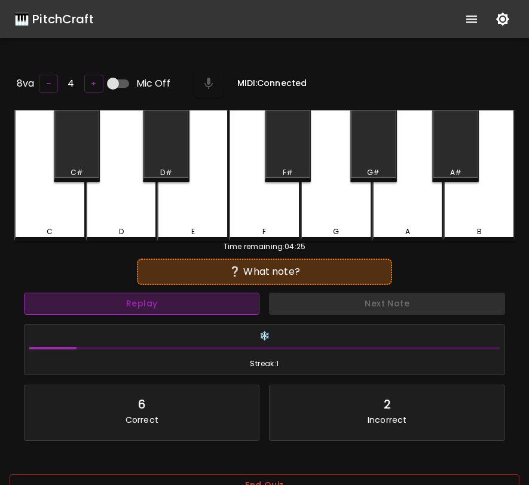
click at [249, 302] on button "Replay" at bounding box center [141, 304] width 235 height 22
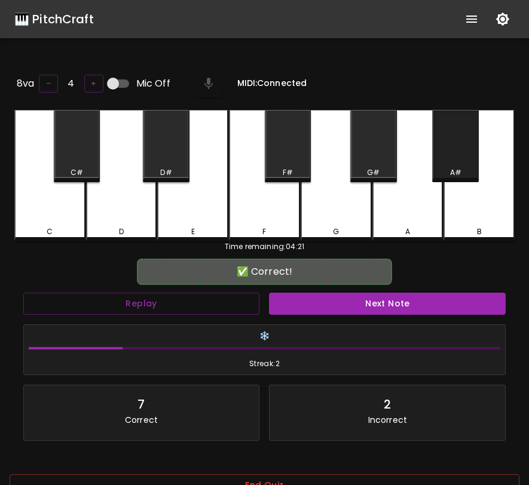
click at [442, 162] on div "A#" at bounding box center [455, 146] width 47 height 72
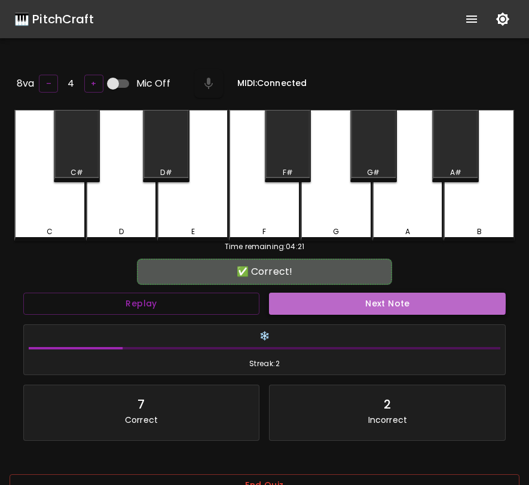
click at [380, 300] on button "Next Note" at bounding box center [387, 304] width 237 height 22
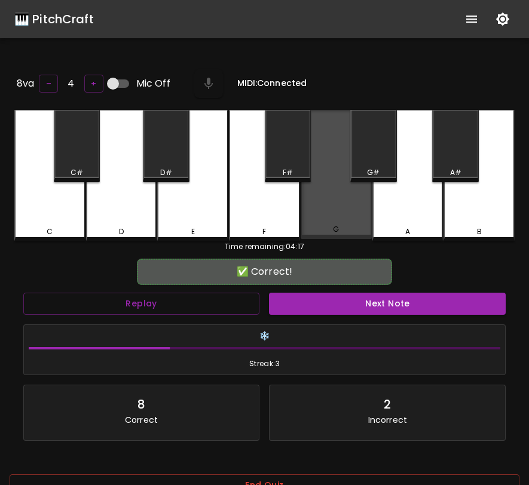
click at [342, 200] on div "G" at bounding box center [335, 174] width 71 height 129
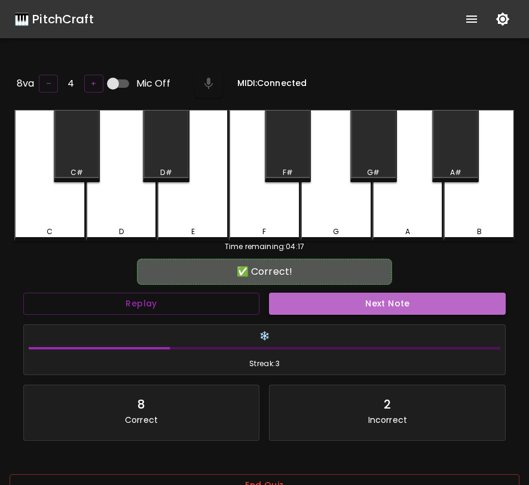
click at [349, 299] on button "Next Note" at bounding box center [387, 304] width 237 height 22
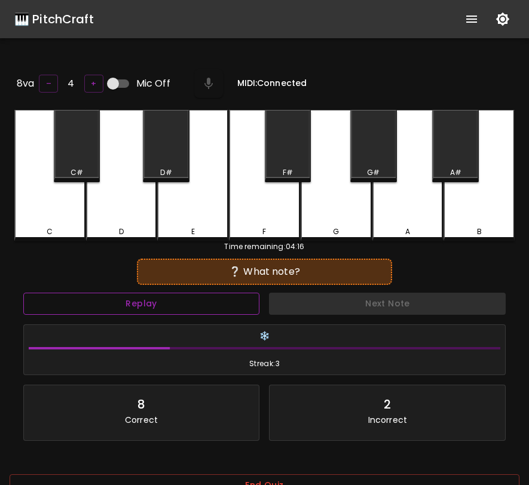
click at [250, 293] on button "Replay" at bounding box center [141, 304] width 237 height 22
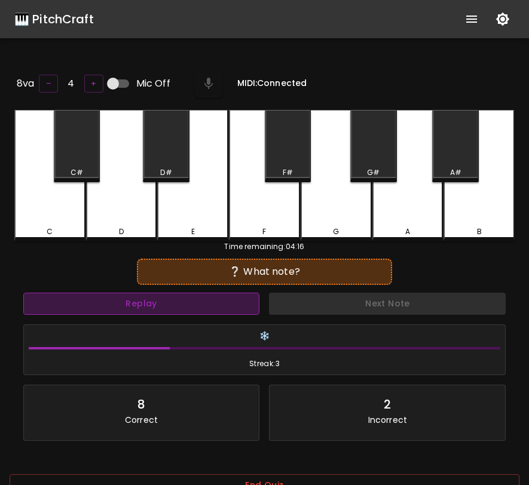
click at [250, 293] on button "Replay" at bounding box center [141, 304] width 237 height 22
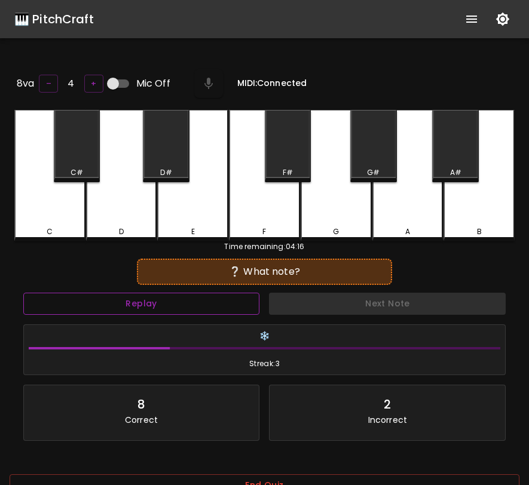
click at [250, 293] on button "Replay" at bounding box center [141, 304] width 237 height 22
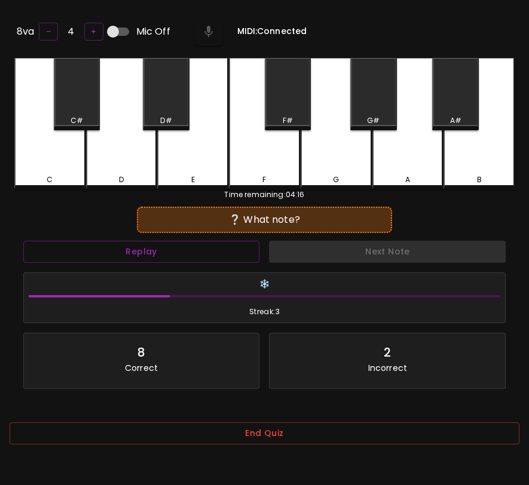
scroll to position [119, 0]
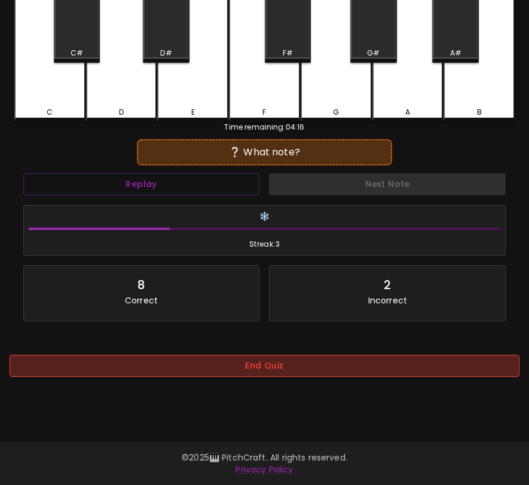
click at [312, 372] on button "End Quiz" at bounding box center [265, 366] width 510 height 22
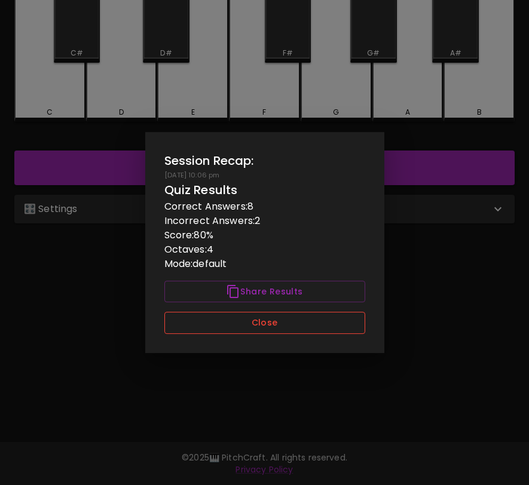
click at [319, 321] on button "Close" at bounding box center [264, 323] width 201 height 22
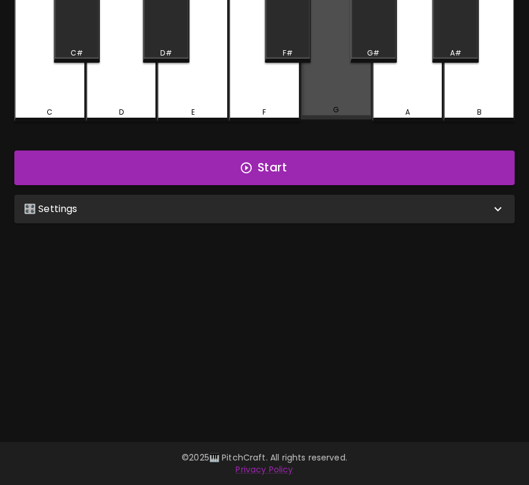
click at [327, 86] on div "G" at bounding box center [335, 54] width 71 height 129
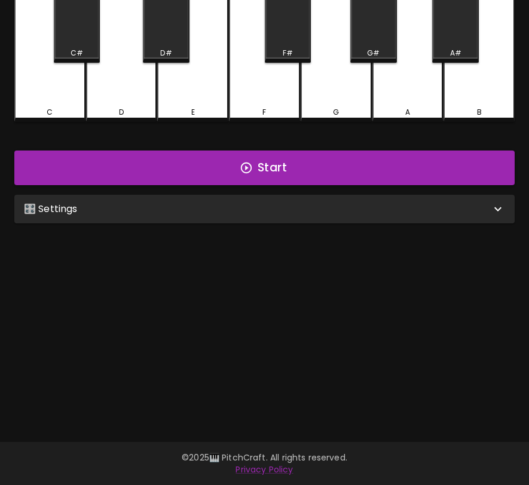
click at [435, 109] on div "A" at bounding box center [407, 112] width 69 height 11
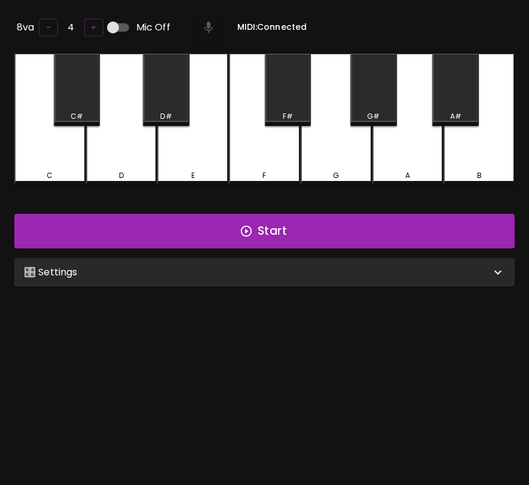
scroll to position [0, 0]
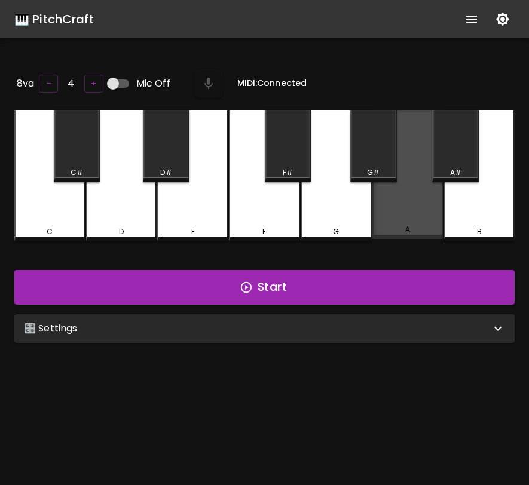
click at [432, 205] on div "A" at bounding box center [407, 174] width 71 height 129
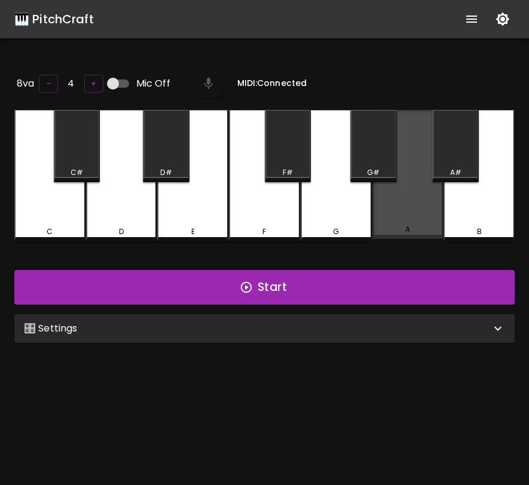
click at [432, 205] on div "A" at bounding box center [407, 174] width 71 height 129
click at [428, 224] on div "A" at bounding box center [407, 229] width 69 height 11
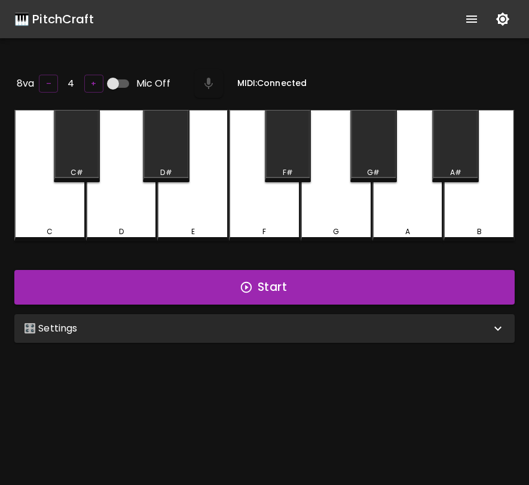
click at [428, 226] on div "A" at bounding box center [407, 231] width 69 height 11
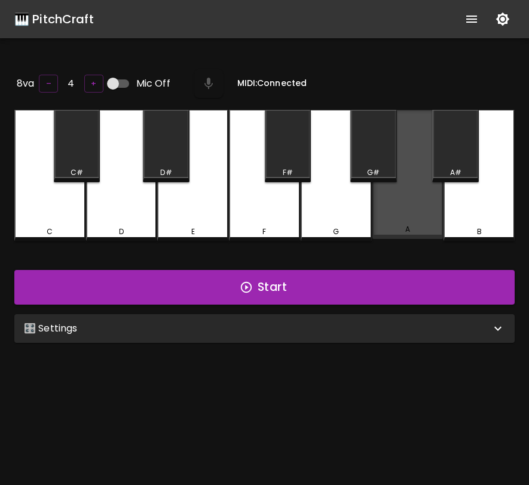
click at [420, 200] on div "A" at bounding box center [407, 174] width 71 height 129
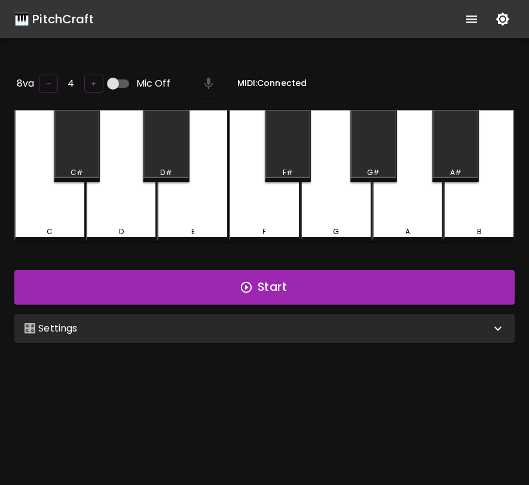
click at [420, 200] on div "A" at bounding box center [407, 175] width 71 height 131
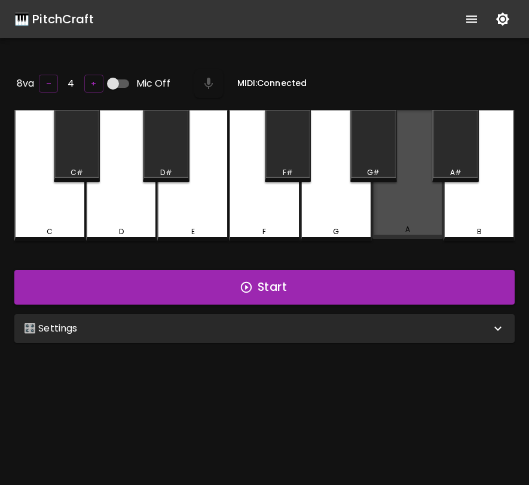
click at [420, 200] on div "A" at bounding box center [407, 174] width 71 height 129
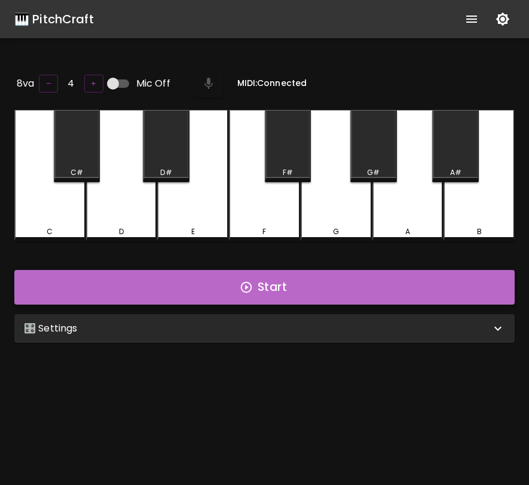
click at [388, 286] on button "Start" at bounding box center [264, 287] width 500 height 35
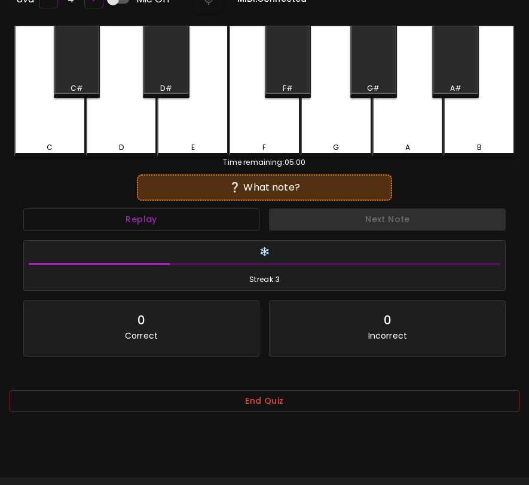
scroll to position [119, 0]
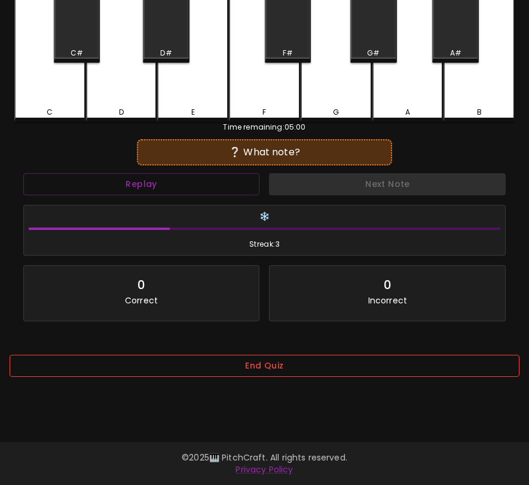
click at [434, 366] on button "End Quiz" at bounding box center [265, 366] width 510 height 22
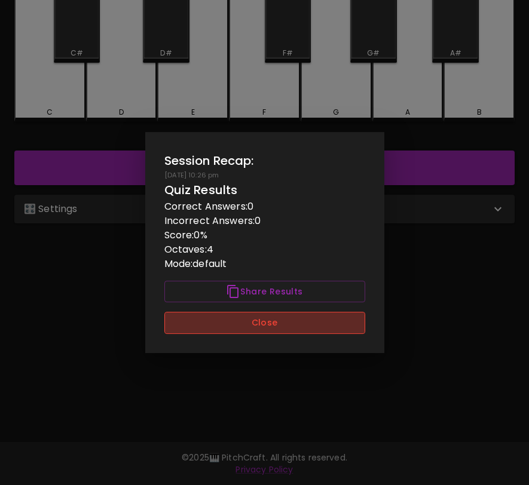
click at [336, 320] on button "Close" at bounding box center [264, 323] width 201 height 22
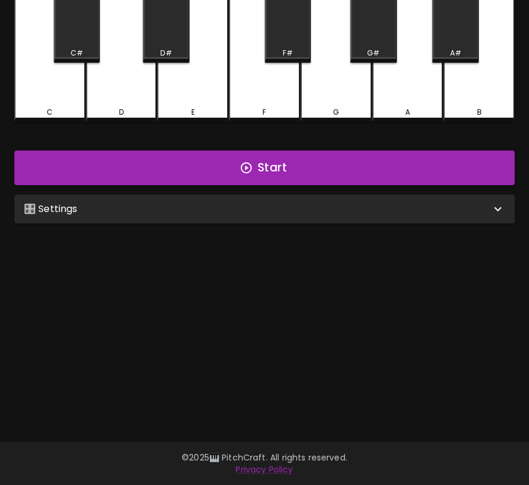
click at [345, 207] on div "🎛️ Settings" at bounding box center [257, 209] width 467 height 14
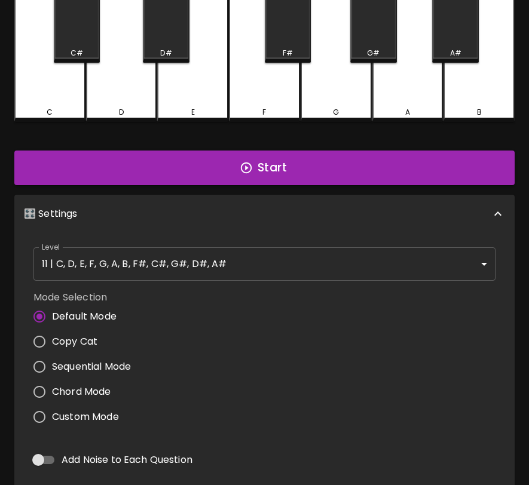
scroll to position [5, 0]
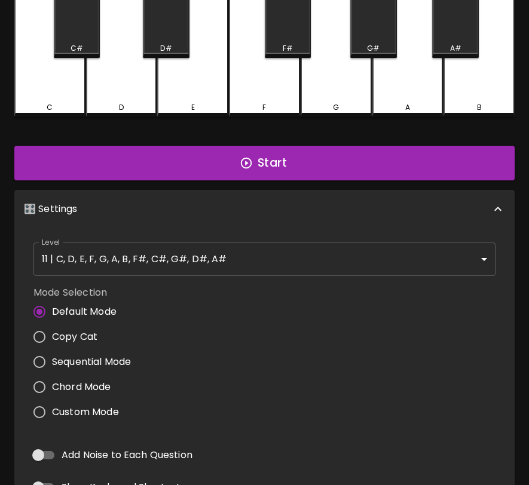
click at [38, 459] on input "Add Noise to Each Question" at bounding box center [38, 455] width 68 height 23
checkbox input "true"
type input "flute"
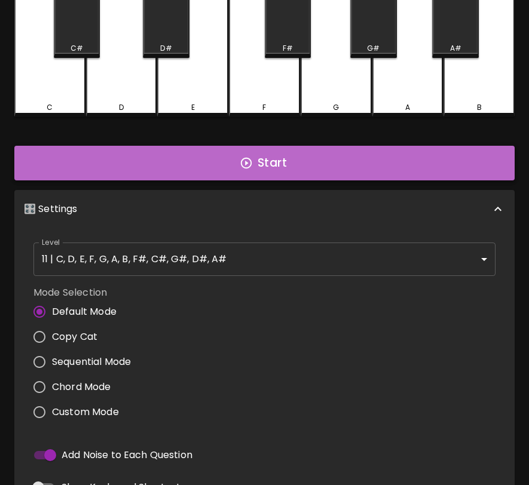
click at [240, 172] on button "Start" at bounding box center [264, 163] width 500 height 35
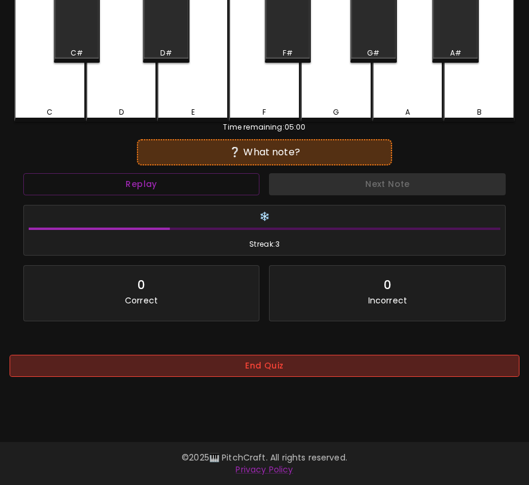
click at [249, 370] on button "End Quiz" at bounding box center [265, 366] width 510 height 22
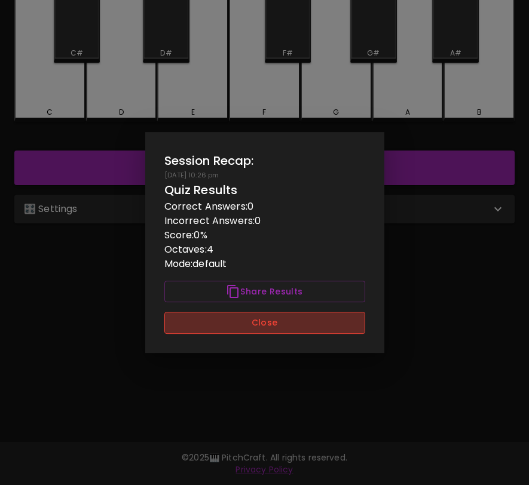
click at [272, 321] on button "Close" at bounding box center [264, 323] width 201 height 22
